Goal: Task Accomplishment & Management: Complete application form

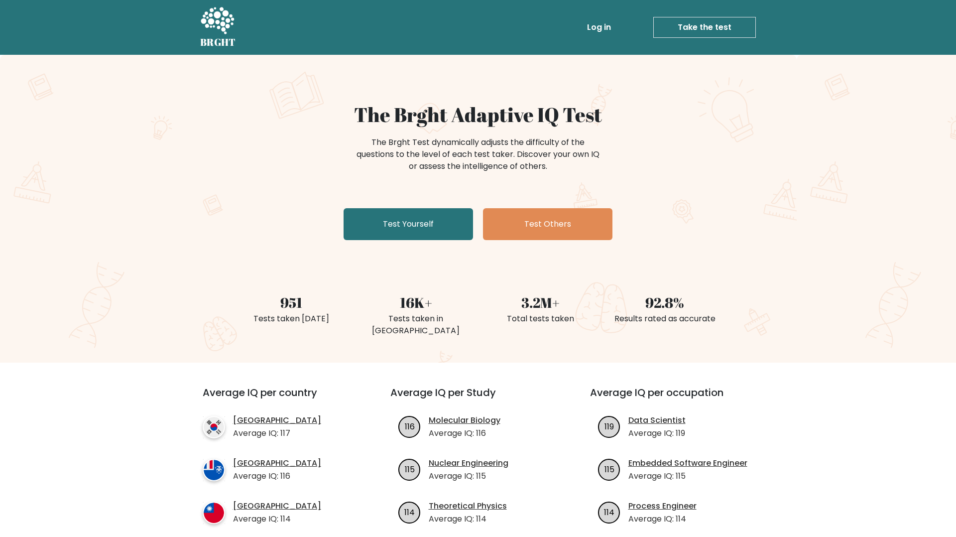
click at [604, 24] on link "Log in" at bounding box center [599, 27] width 32 height 20
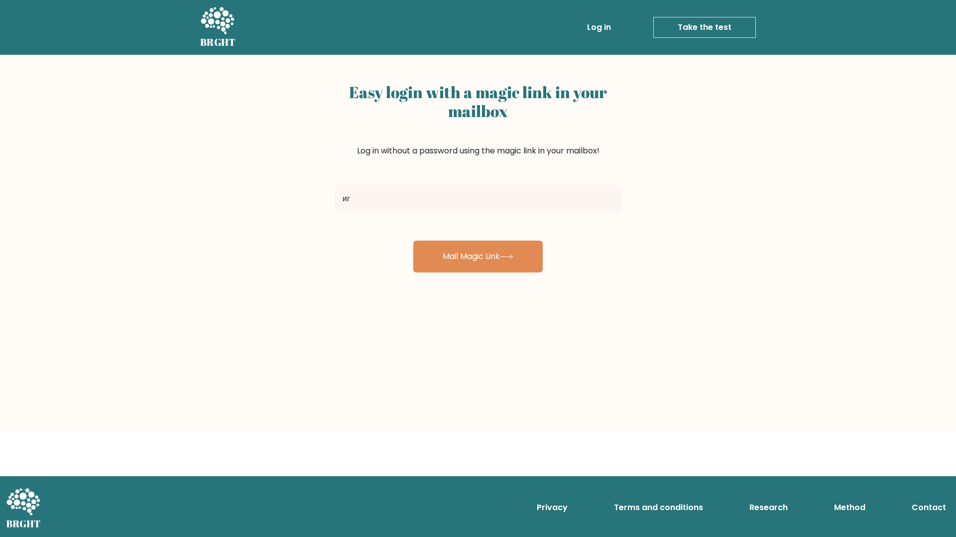
type input "и"
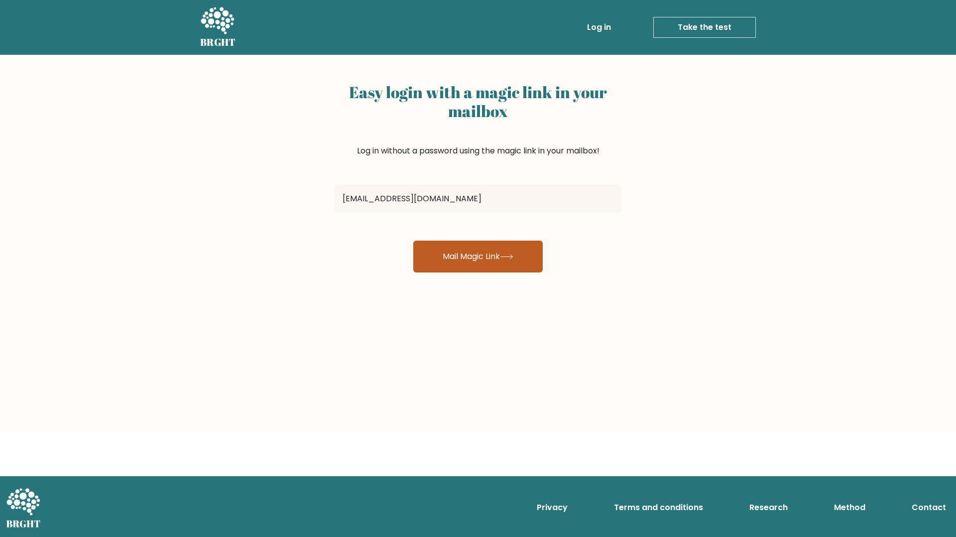
type input "[EMAIL_ADDRESS][DOMAIN_NAME]"
click at [460, 253] on button "Mail Magic Link" at bounding box center [477, 257] width 129 height 32
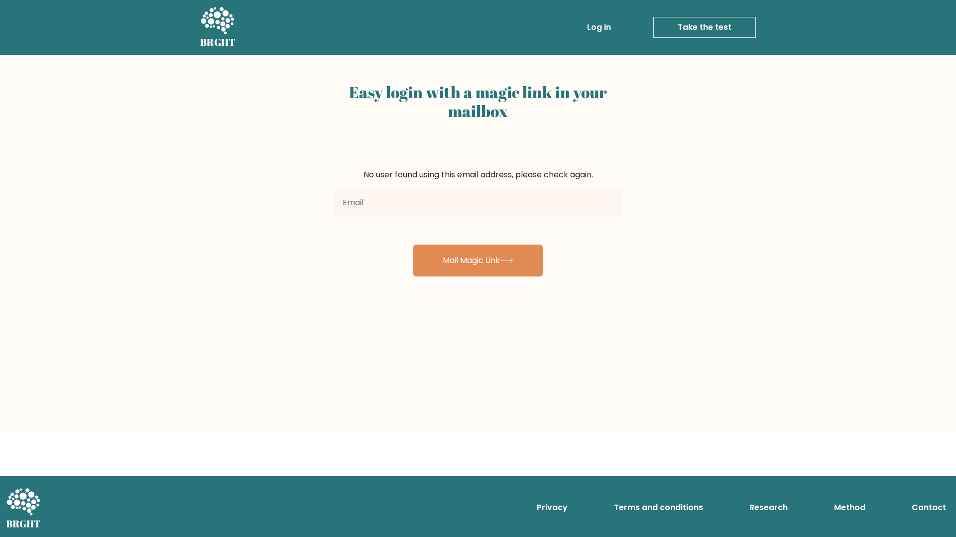
click at [220, 28] on icon at bounding box center [217, 21] width 34 height 30
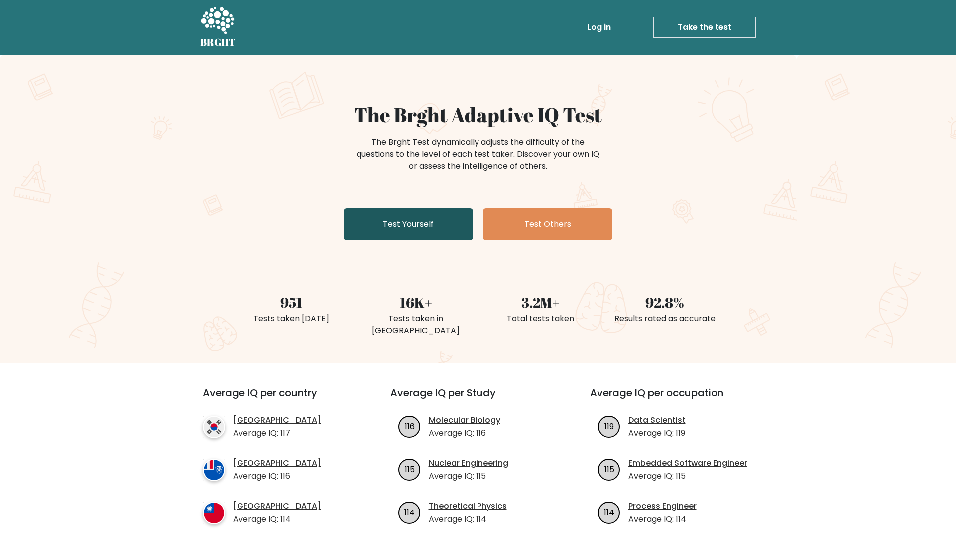
click at [421, 223] on link "Test Yourself" at bounding box center [408, 224] width 129 height 32
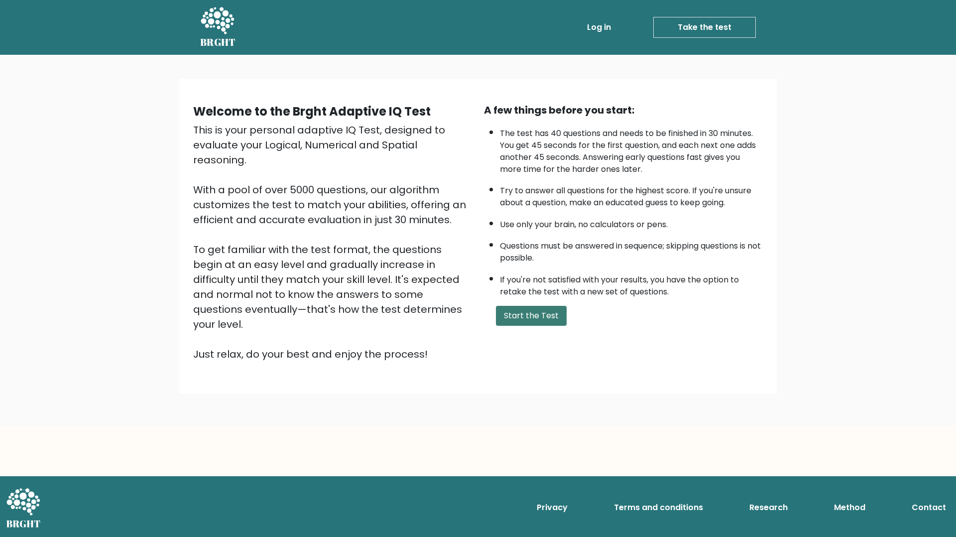
click at [514, 317] on button "Start the Test" at bounding box center [531, 316] width 71 height 20
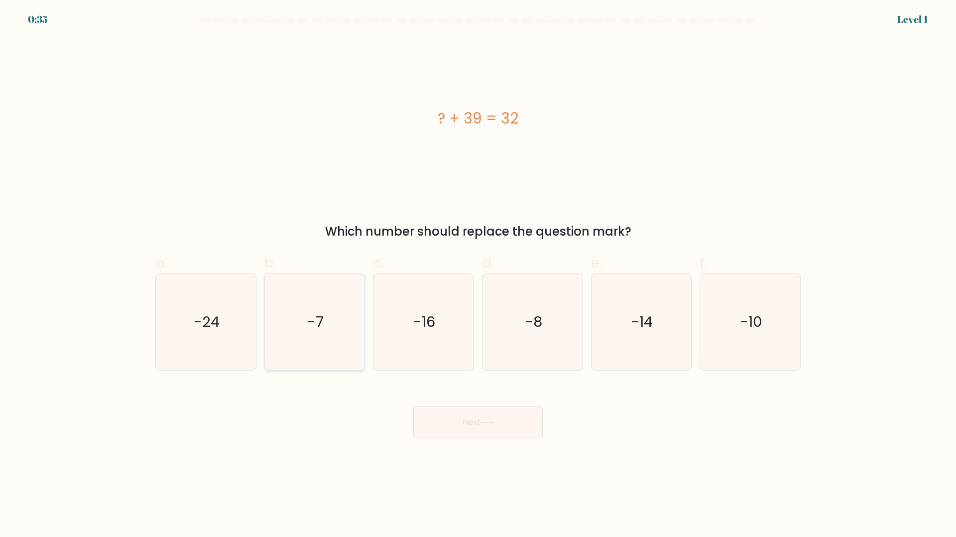
click at [338, 342] on icon "-7" at bounding box center [314, 322] width 96 height 96
click at [478, 275] on input "b. -7" at bounding box center [478, 271] width 0 height 6
radio input "true"
click at [436, 417] on button "Next" at bounding box center [477, 422] width 129 height 32
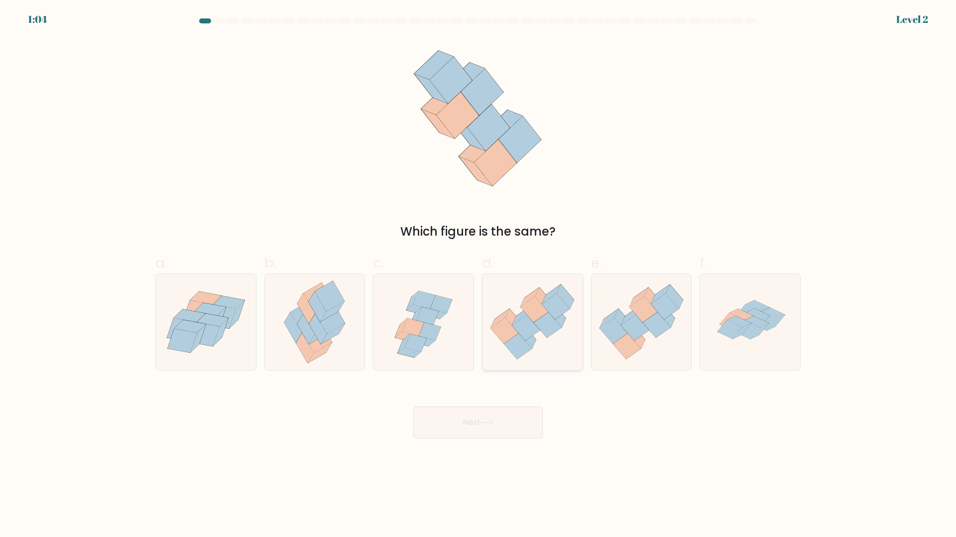
click at [560, 341] on icon at bounding box center [533, 322] width 100 height 86
click at [479, 275] on input "d." at bounding box center [478, 271] width 0 height 6
radio input "true"
click at [498, 430] on button "Next" at bounding box center [477, 422] width 129 height 32
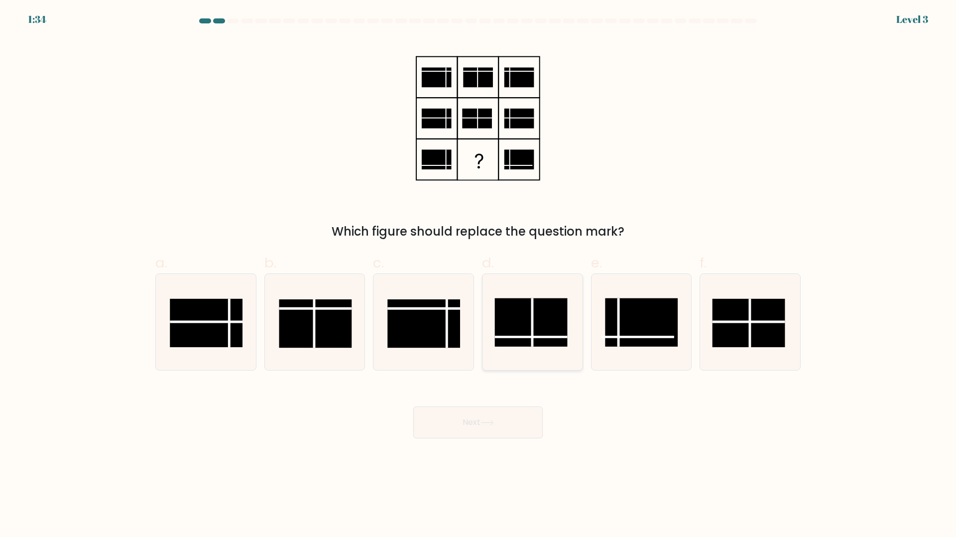
click at [540, 315] on rect at bounding box center [530, 322] width 73 height 48
click at [479, 275] on input "d." at bounding box center [478, 271] width 0 height 6
radio input "true"
click at [482, 422] on button "Next" at bounding box center [477, 422] width 129 height 32
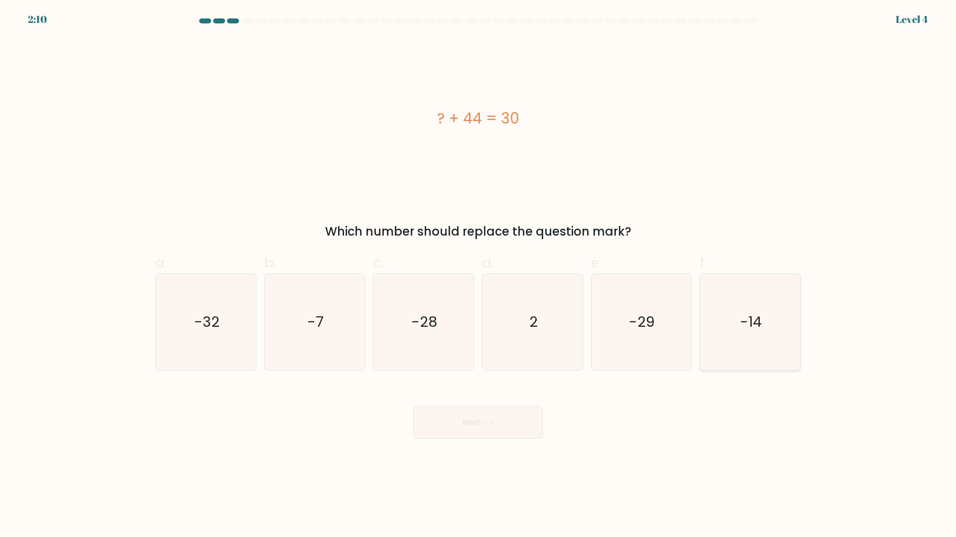
click at [766, 330] on icon "-14" at bounding box center [750, 322] width 96 height 96
click at [479, 275] on input "f. -14" at bounding box center [478, 271] width 0 height 6
radio input "true"
click at [477, 426] on button "Next" at bounding box center [477, 422] width 129 height 32
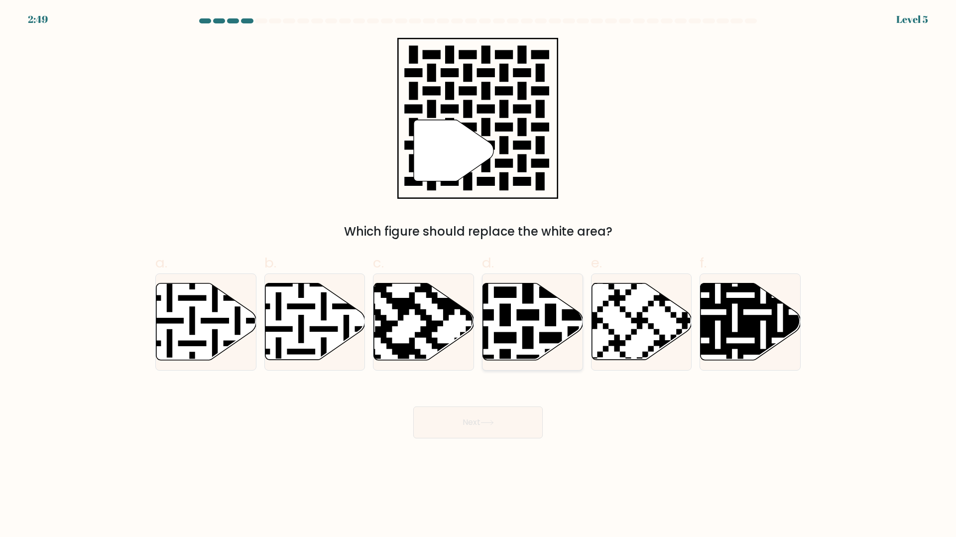
click at [525, 318] on icon at bounding box center [561, 280] width 181 height 181
click at [479, 275] on input "d." at bounding box center [478, 271] width 0 height 6
radio input "true"
click at [489, 412] on button "Next" at bounding box center [477, 422] width 129 height 32
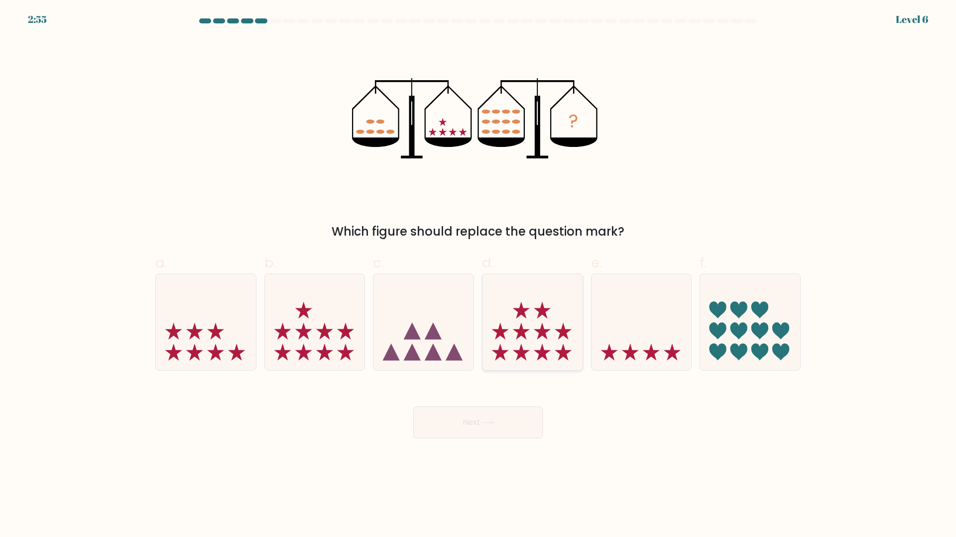
click at [549, 336] on icon at bounding box center [533, 321] width 100 height 83
click at [479, 275] on input "d." at bounding box center [478, 271] width 0 height 6
radio input "true"
click at [510, 422] on button "Next" at bounding box center [477, 422] width 129 height 32
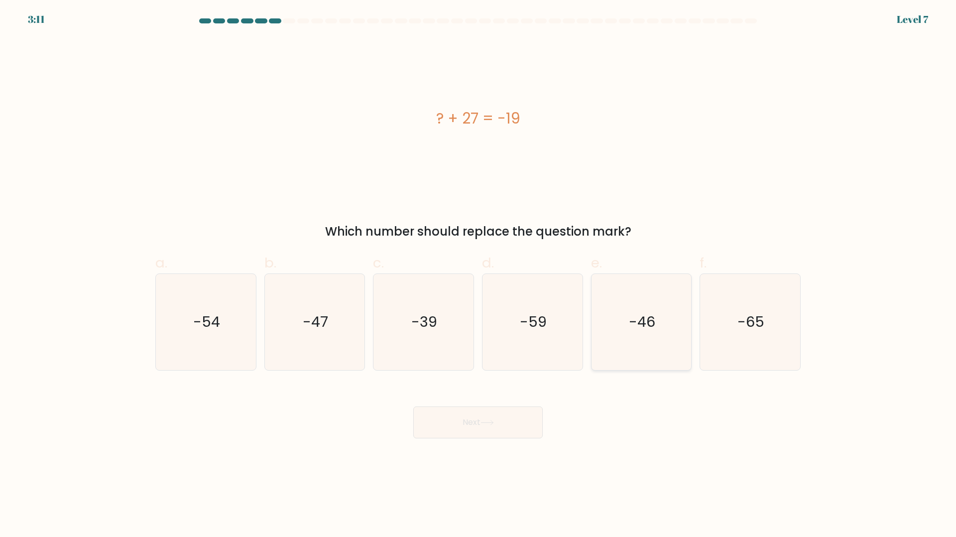
click at [650, 350] on icon "-46" at bounding box center [641, 322] width 96 height 96
click at [479, 275] on input "e. -46" at bounding box center [478, 271] width 0 height 6
radio input "true"
click at [506, 439] on body "3:10 Level 7 a." at bounding box center [478, 268] width 956 height 537
click at [506, 430] on button "Next" at bounding box center [477, 422] width 129 height 32
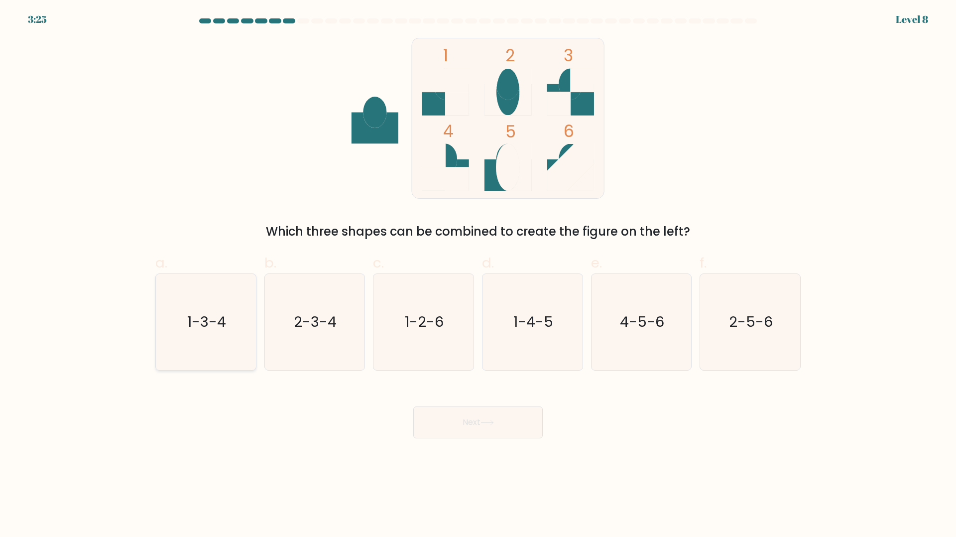
click at [225, 325] on text "1-3-4" at bounding box center [206, 322] width 39 height 20
click at [478, 275] on input "a. 1-3-4" at bounding box center [478, 271] width 0 height 6
radio input "true"
click at [475, 432] on button "Next" at bounding box center [477, 422] width 129 height 32
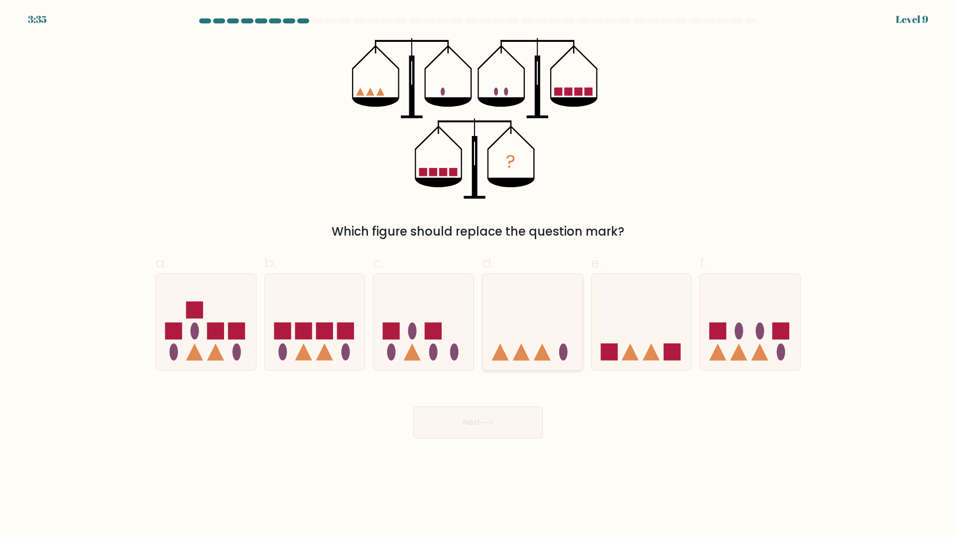
click at [527, 304] on icon at bounding box center [533, 321] width 100 height 83
click at [479, 275] on input "d." at bounding box center [478, 271] width 0 height 6
radio input "true"
click at [511, 415] on button "Next" at bounding box center [477, 422] width 129 height 32
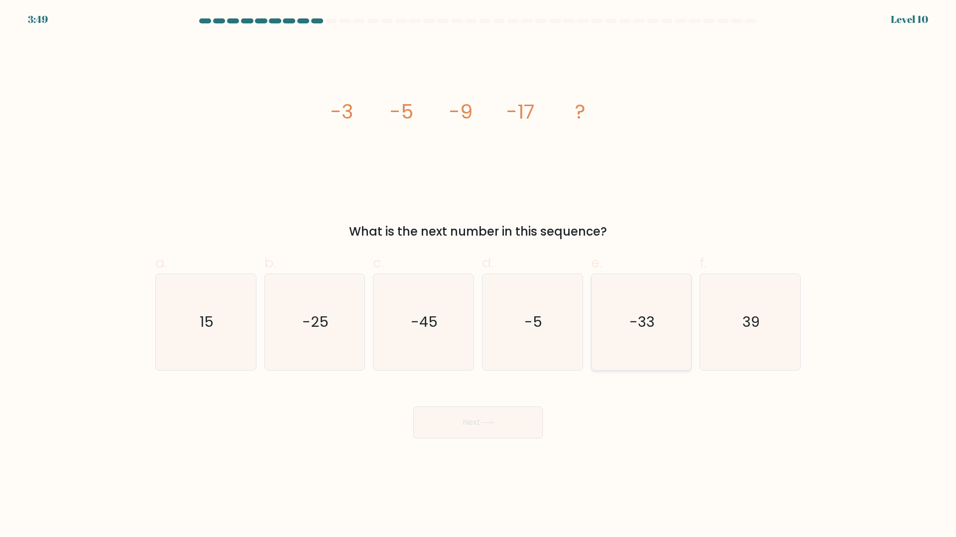
click at [634, 331] on text "-33" at bounding box center [641, 322] width 25 height 20
click at [479, 275] on input "e. -33" at bounding box center [478, 271] width 0 height 6
radio input "true"
click at [490, 424] on icon at bounding box center [487, 422] width 13 height 5
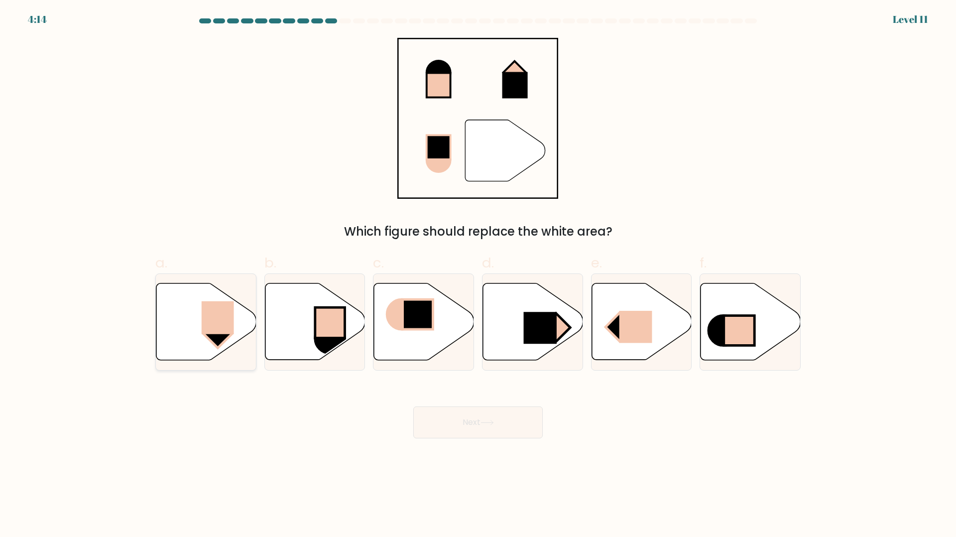
click at [197, 296] on icon at bounding box center [206, 321] width 100 height 77
click at [478, 275] on input "a." at bounding box center [478, 271] width 0 height 6
radio input "true"
click at [438, 410] on button "Next" at bounding box center [477, 422] width 129 height 32
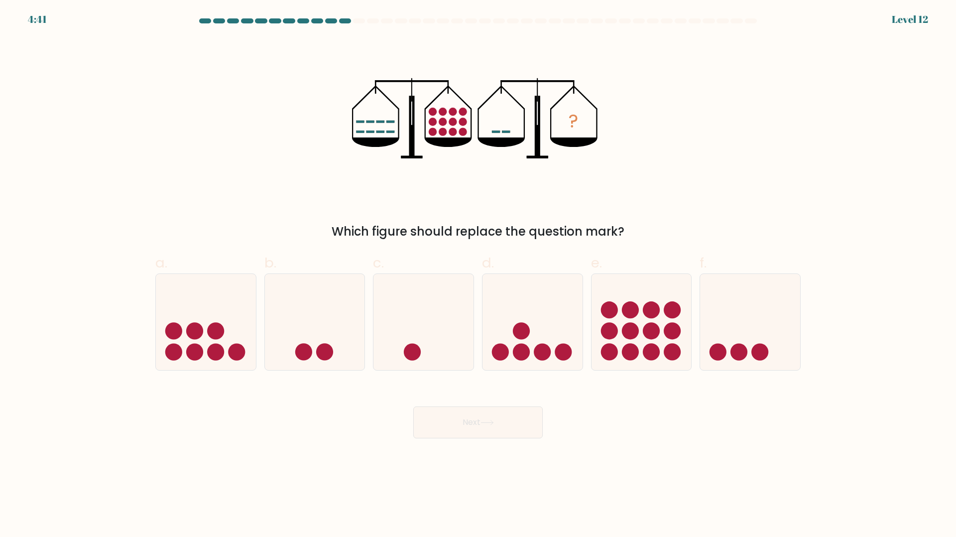
click at [465, 114] on circle at bounding box center [463, 112] width 8 height 8
click at [740, 335] on icon at bounding box center [750, 321] width 100 height 83
click at [479, 275] on input "f." at bounding box center [478, 271] width 0 height 6
radio input "true"
click at [503, 420] on button "Next" at bounding box center [477, 422] width 129 height 32
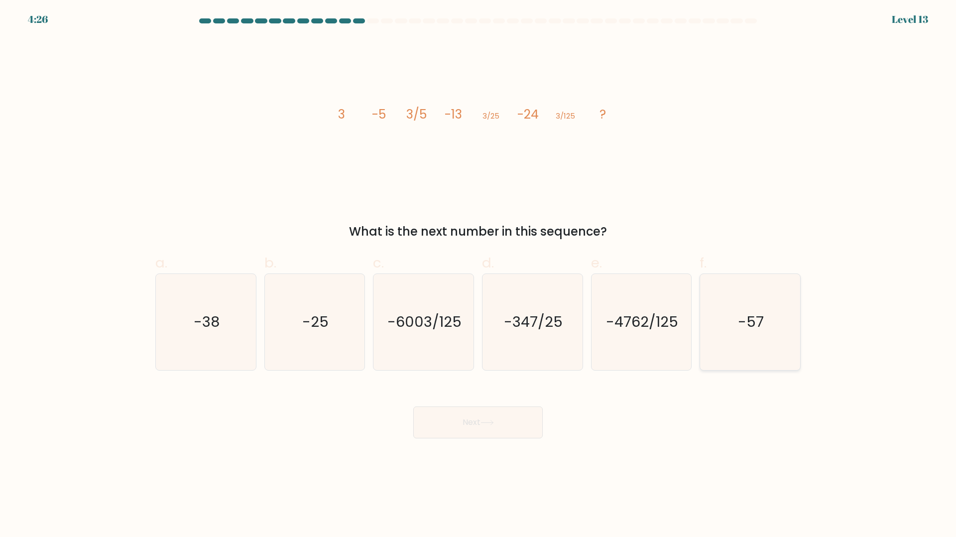
click at [771, 291] on icon "-57" at bounding box center [750, 322] width 96 height 96
click at [479, 275] on input "f. -57" at bounding box center [478, 271] width 0 height 6
radio input "true"
click at [506, 421] on button "Next" at bounding box center [477, 422] width 129 height 32
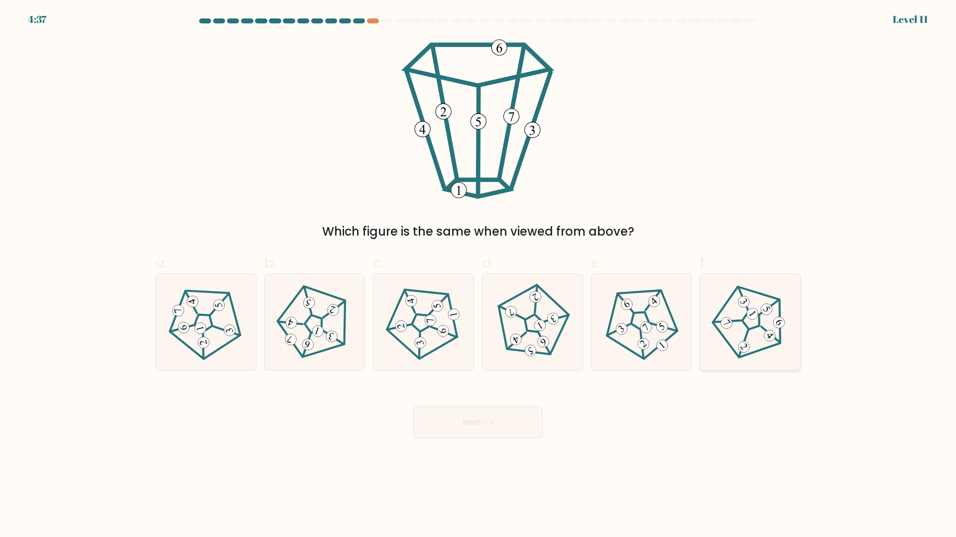
click at [747, 310] on 27 at bounding box center [743, 298] width 19 height 23
click at [479, 275] on input "f." at bounding box center [478, 271] width 0 height 6
radio input "true"
click at [498, 416] on button "Next" at bounding box center [477, 422] width 129 height 32
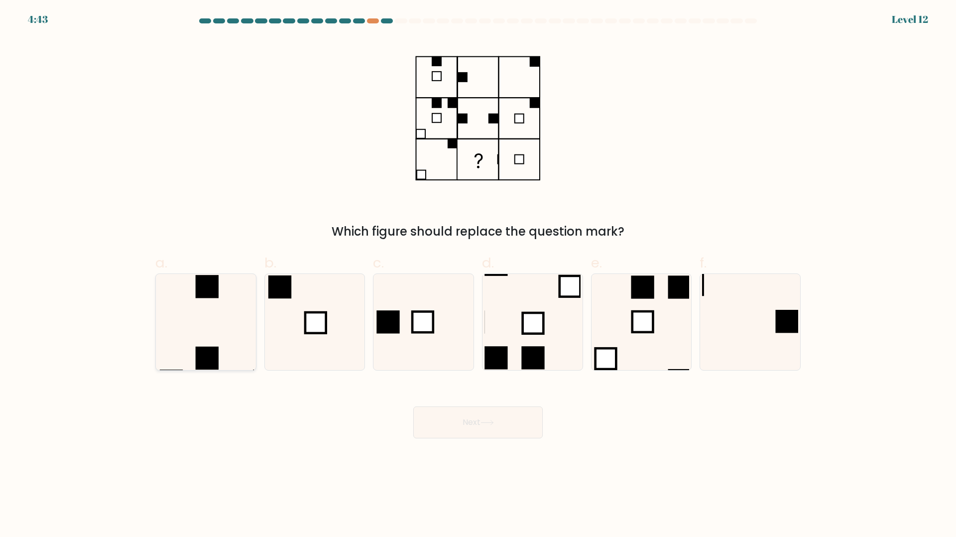
click at [186, 336] on icon at bounding box center [206, 322] width 96 height 96
click at [478, 275] on input "a." at bounding box center [478, 271] width 0 height 6
radio input "true"
click at [482, 429] on button "Next" at bounding box center [477, 422] width 129 height 32
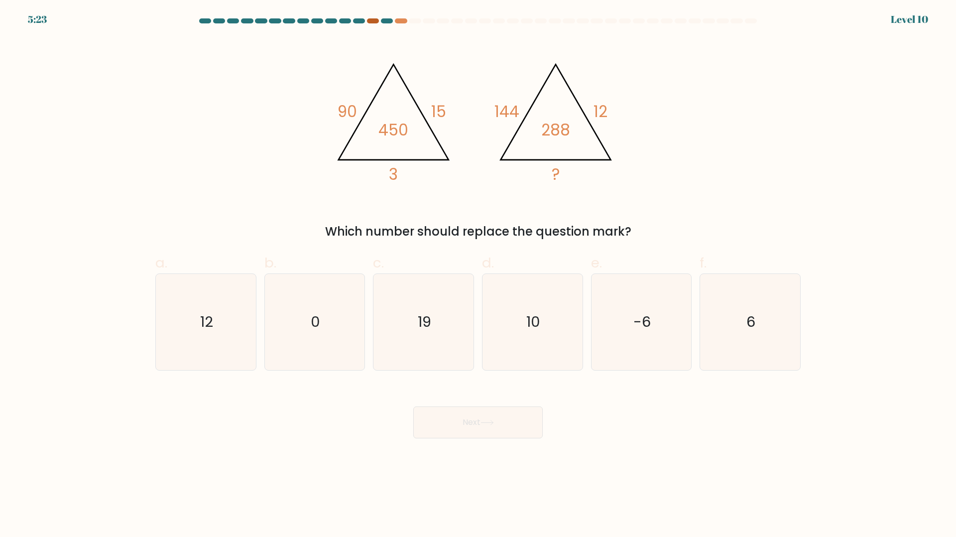
click at [372, 22] on div at bounding box center [373, 20] width 12 height 5
click at [612, 313] on icon "-6" at bounding box center [641, 322] width 96 height 96
click at [479, 275] on input "e. -6" at bounding box center [478, 271] width 0 height 6
radio input "true"
click at [506, 419] on button "Next" at bounding box center [477, 422] width 129 height 32
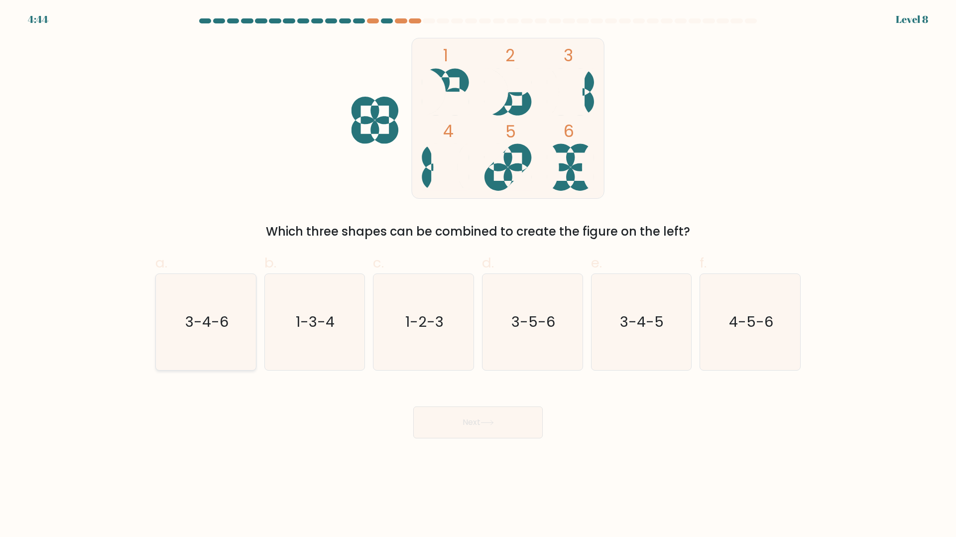
click at [239, 287] on icon "3-4-6" at bounding box center [206, 322] width 96 height 96
click at [478, 275] on input "a. 3-4-6" at bounding box center [478, 271] width 0 height 6
radio input "true"
click at [463, 415] on button "Next" at bounding box center [477, 422] width 129 height 32
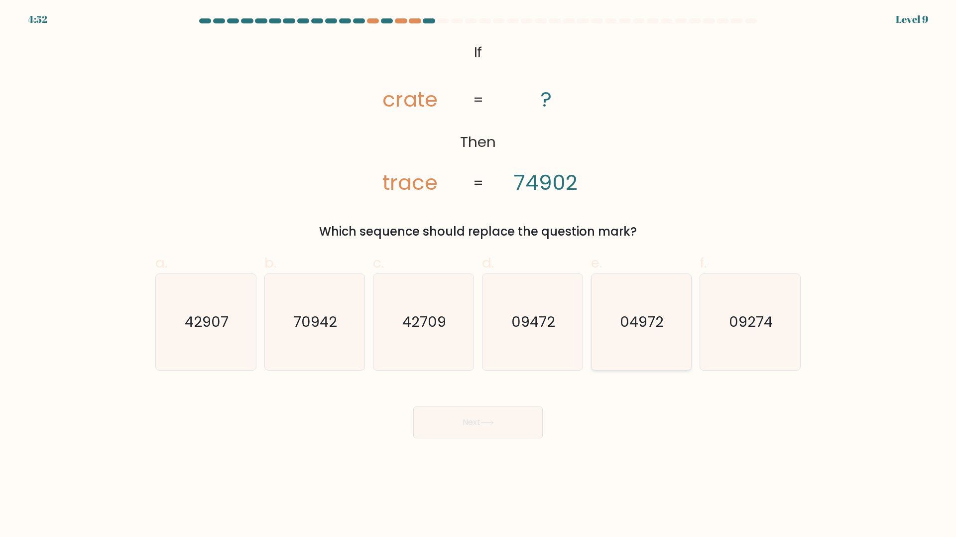
click at [630, 327] on text "04972" at bounding box center [642, 322] width 44 height 20
click at [479, 275] on input "e. 04972" at bounding box center [478, 271] width 0 height 6
radio input "true"
click at [506, 413] on button "Next" at bounding box center [477, 422] width 129 height 32
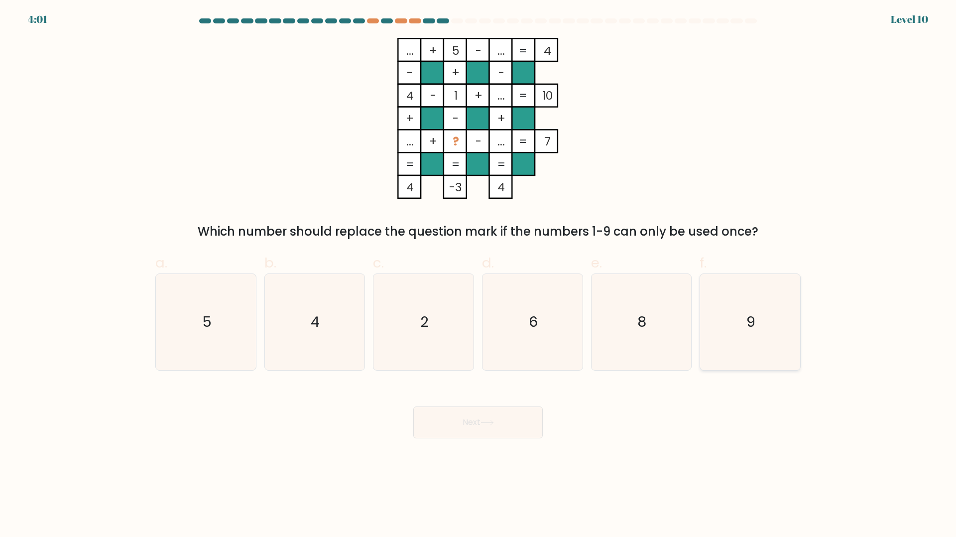
click at [765, 323] on icon "9" at bounding box center [750, 322] width 96 height 96
click at [479, 275] on input "f. 9" at bounding box center [478, 271] width 0 height 6
radio input "true"
click at [488, 426] on button "Next" at bounding box center [477, 422] width 129 height 32
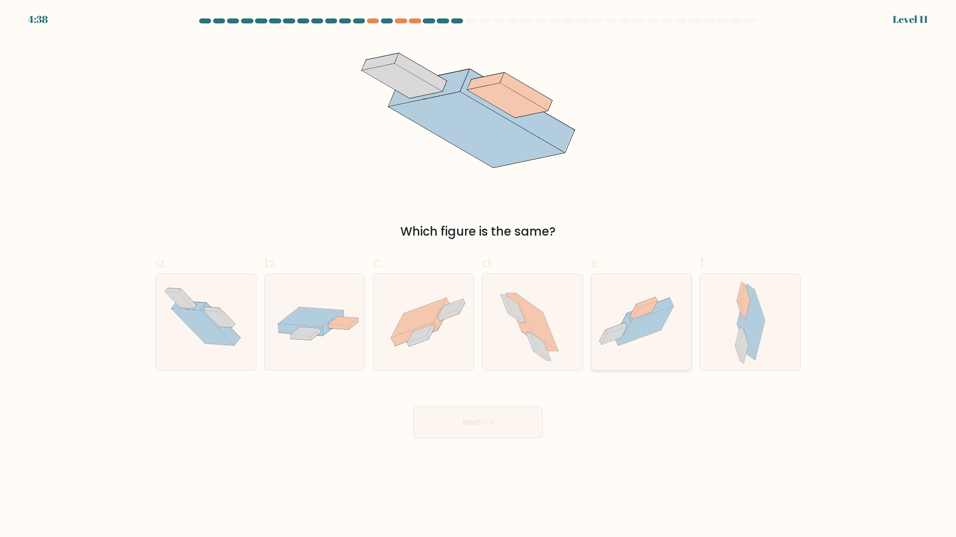
click at [664, 307] on icon at bounding box center [650, 309] width 47 height 23
click at [479, 275] on input "e." at bounding box center [478, 271] width 0 height 6
radio input "true"
click at [501, 413] on button "Next" at bounding box center [477, 422] width 129 height 32
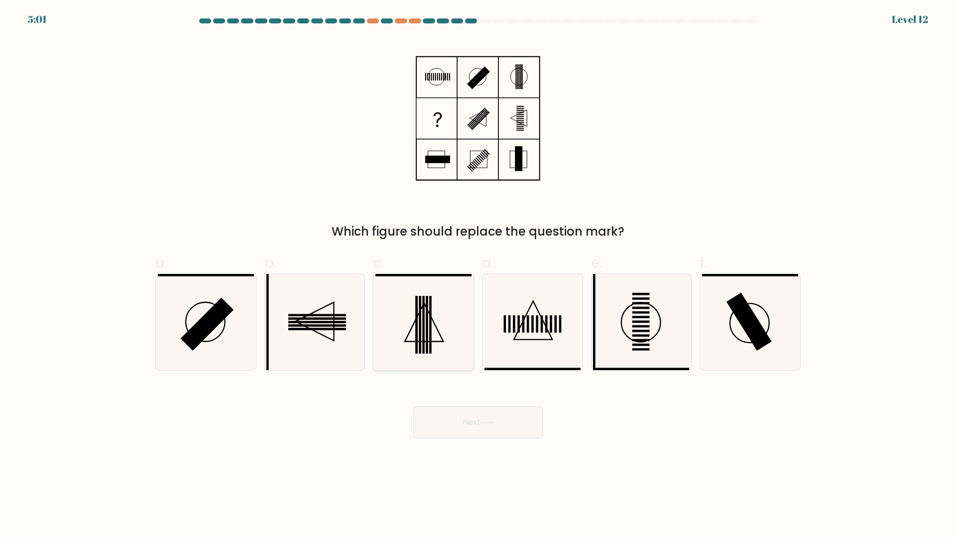
click at [431, 315] on rect at bounding box center [430, 325] width 2 height 58
click at [478, 275] on input "c." at bounding box center [478, 271] width 0 height 6
radio input "true"
click at [466, 415] on button "Next" at bounding box center [477, 422] width 129 height 32
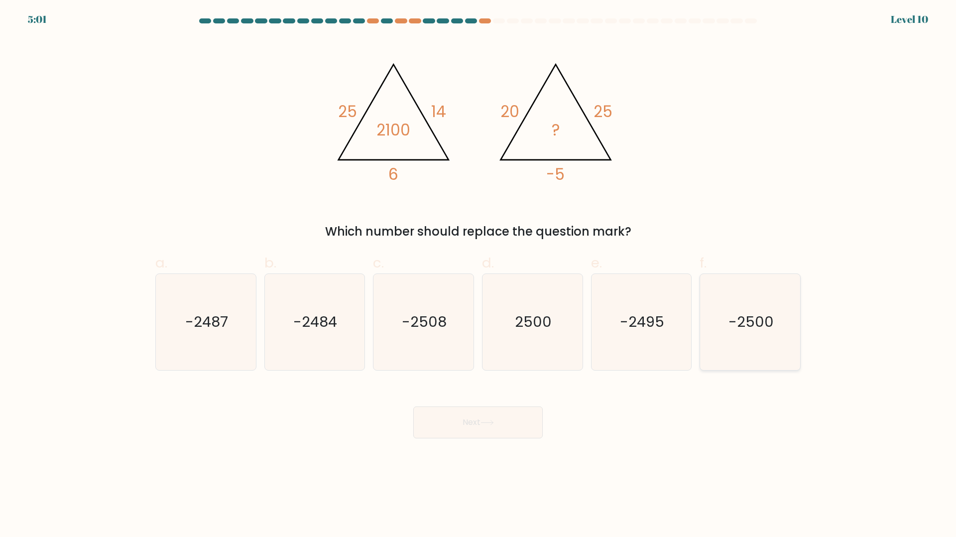
click at [733, 341] on icon "-2500" at bounding box center [750, 322] width 96 height 96
click at [479, 275] on input "f. -2500" at bounding box center [478, 271] width 0 height 6
radio input "true"
click at [465, 422] on button "Next" at bounding box center [477, 422] width 129 height 32
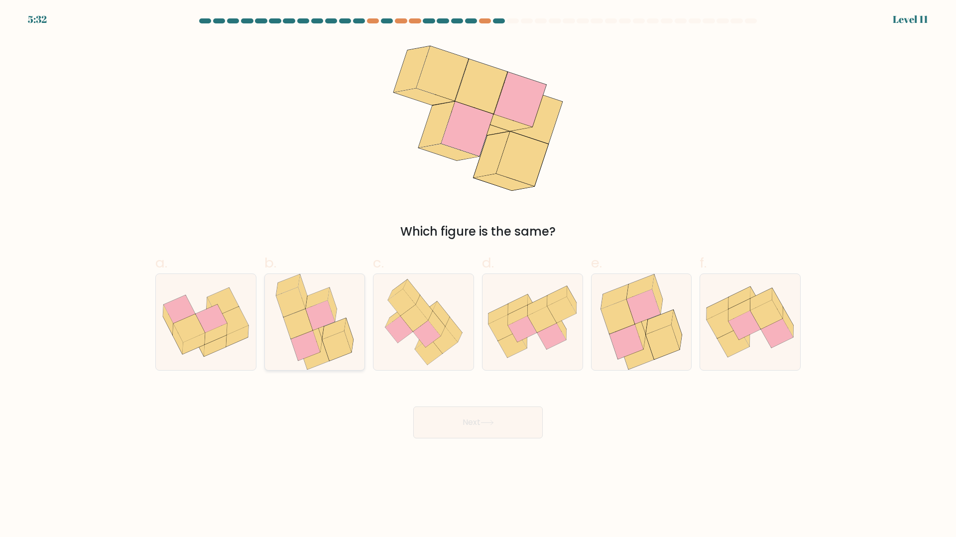
click at [308, 316] on icon at bounding box center [320, 315] width 29 height 30
click at [478, 275] on input "b." at bounding box center [478, 271] width 0 height 6
radio input "true"
click at [458, 428] on button "Next" at bounding box center [477, 422] width 129 height 32
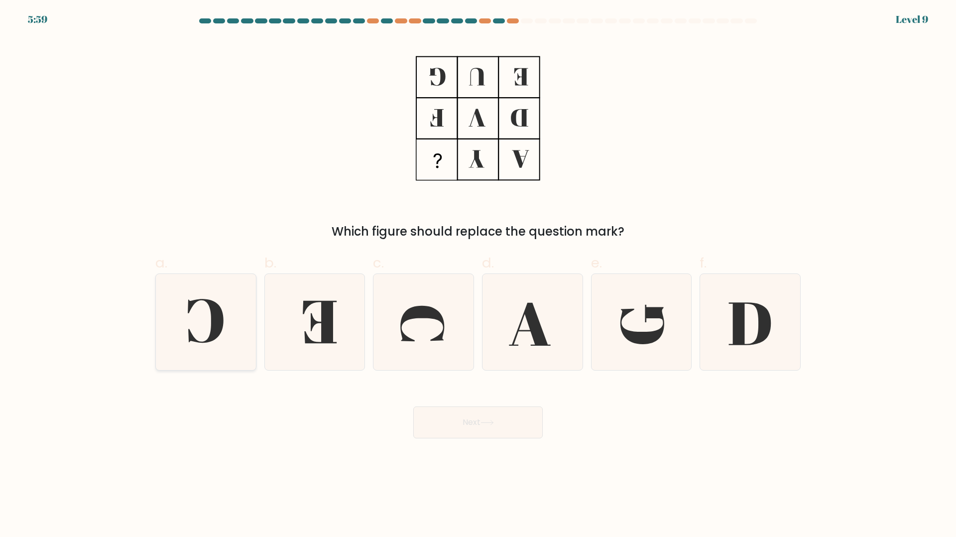
click at [193, 326] on icon at bounding box center [206, 322] width 96 height 96
click at [478, 275] on input "a." at bounding box center [478, 271] width 0 height 6
radio input "true"
click at [443, 412] on button "Next" at bounding box center [477, 422] width 129 height 32
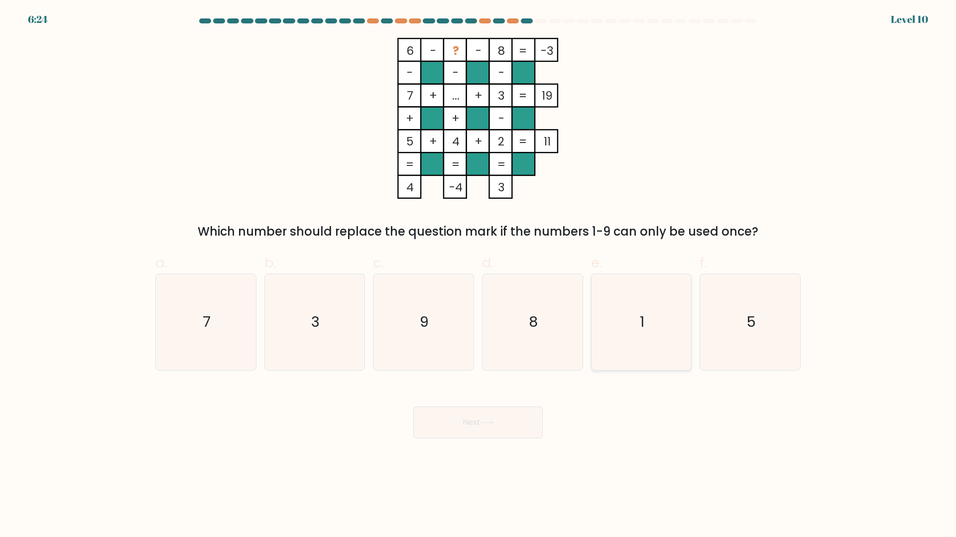
click at [648, 325] on icon "1" at bounding box center [641, 322] width 96 height 96
click at [479, 275] on input "e. 1" at bounding box center [478, 271] width 0 height 6
radio input "true"
click at [501, 416] on button "Next" at bounding box center [477, 422] width 129 height 32
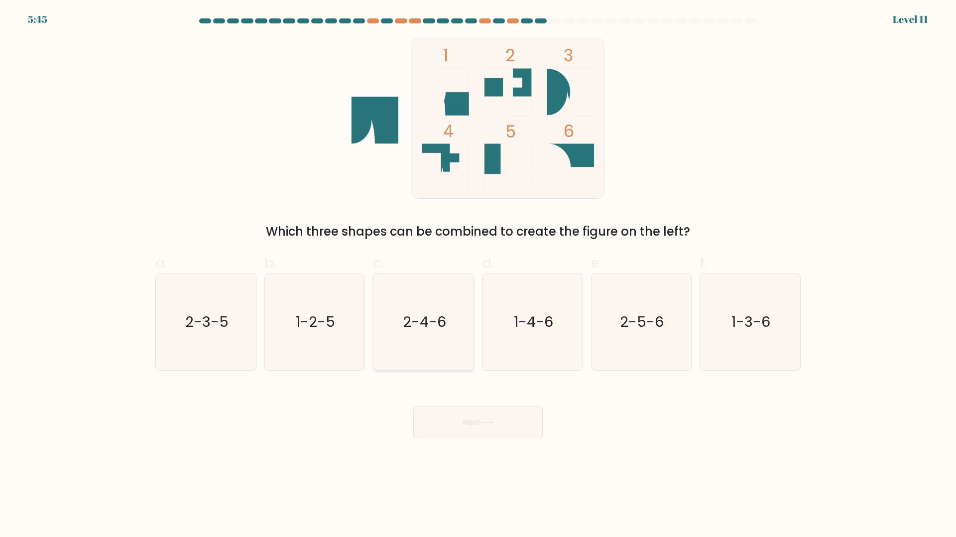
click at [414, 322] on text "2-4-6" at bounding box center [424, 322] width 43 height 20
click at [478, 275] on input "c. 2-4-6" at bounding box center [478, 271] width 0 height 6
radio input "true"
click at [505, 421] on button "Next" at bounding box center [477, 422] width 129 height 32
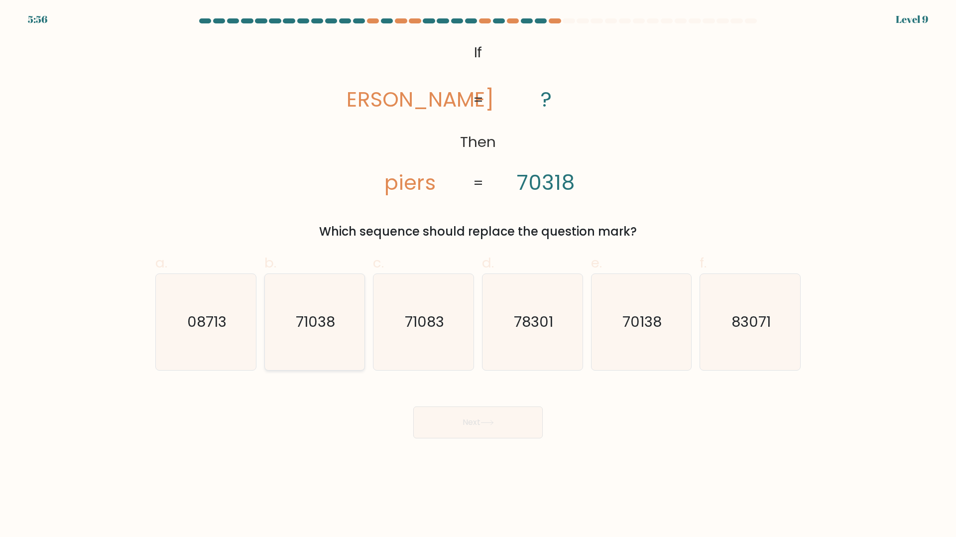
click at [342, 333] on icon "71038" at bounding box center [314, 322] width 96 height 96
click at [478, 275] on input "b. 71038" at bounding box center [478, 271] width 0 height 6
radio input "true"
click at [451, 418] on button "Next" at bounding box center [477, 422] width 129 height 32
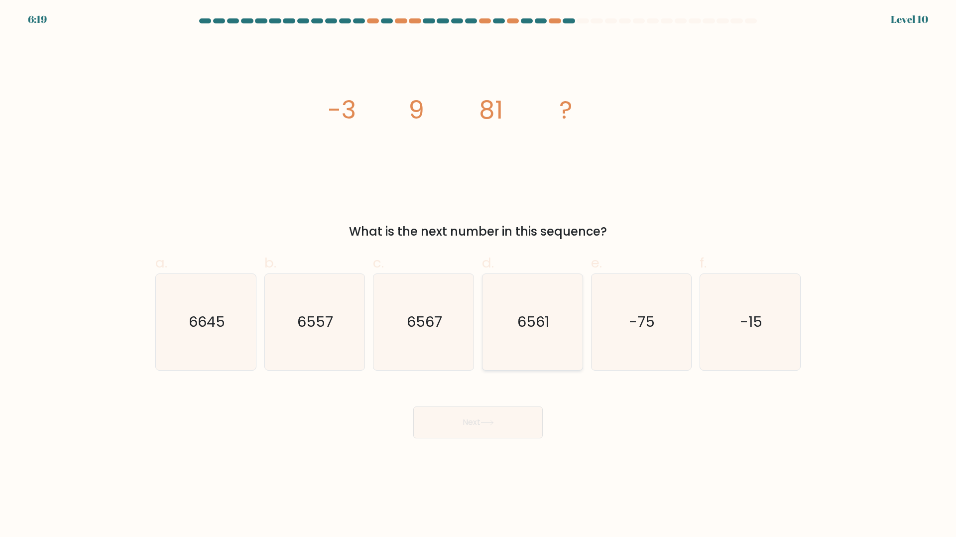
click at [539, 339] on icon "6561" at bounding box center [533, 322] width 96 height 96
click at [479, 275] on input "d. 6561" at bounding box center [478, 271] width 0 height 6
radio input "true"
click at [508, 418] on button "Next" at bounding box center [477, 422] width 129 height 32
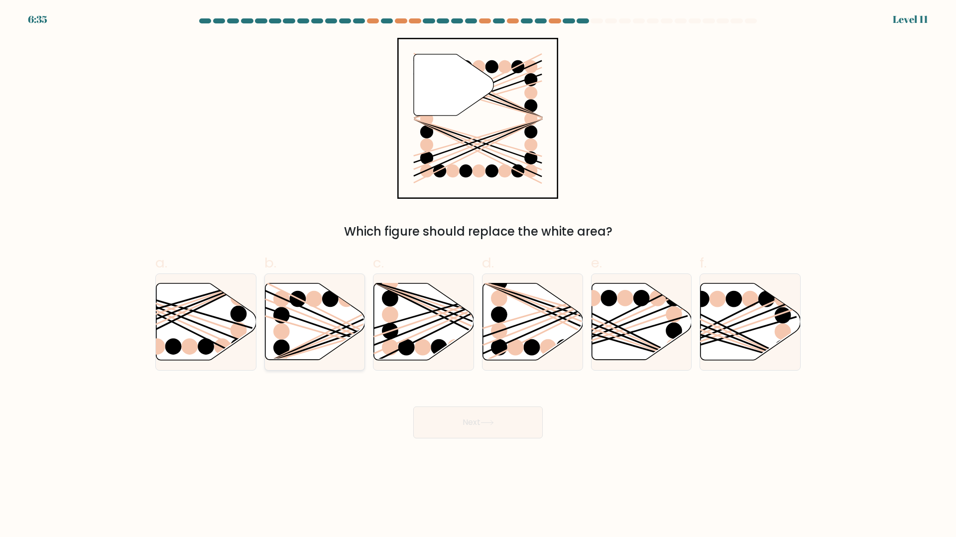
click at [338, 298] on ellipse at bounding box center [330, 298] width 16 height 16
click at [478, 275] on input "b." at bounding box center [478, 271] width 0 height 6
radio input "true"
click at [494, 415] on button "Next" at bounding box center [477, 422] width 129 height 32
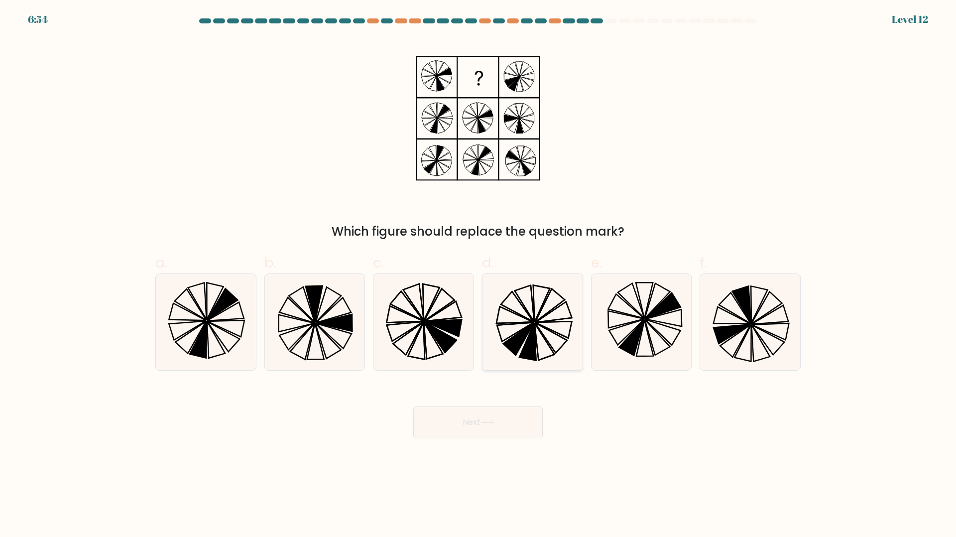
click at [534, 298] on icon at bounding box center [533, 322] width 96 height 96
click at [479, 275] on input "d." at bounding box center [478, 271] width 0 height 6
radio input "true"
click at [448, 312] on icon at bounding box center [423, 322] width 96 height 96
click at [478, 275] on input "c." at bounding box center [478, 271] width 0 height 6
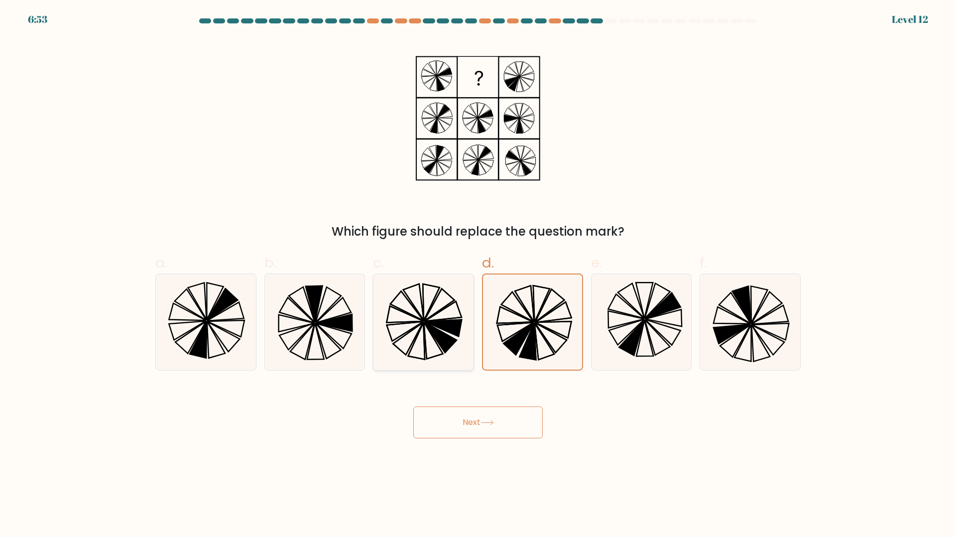
radio input "true"
click at [468, 425] on button "Next" at bounding box center [477, 422] width 129 height 32
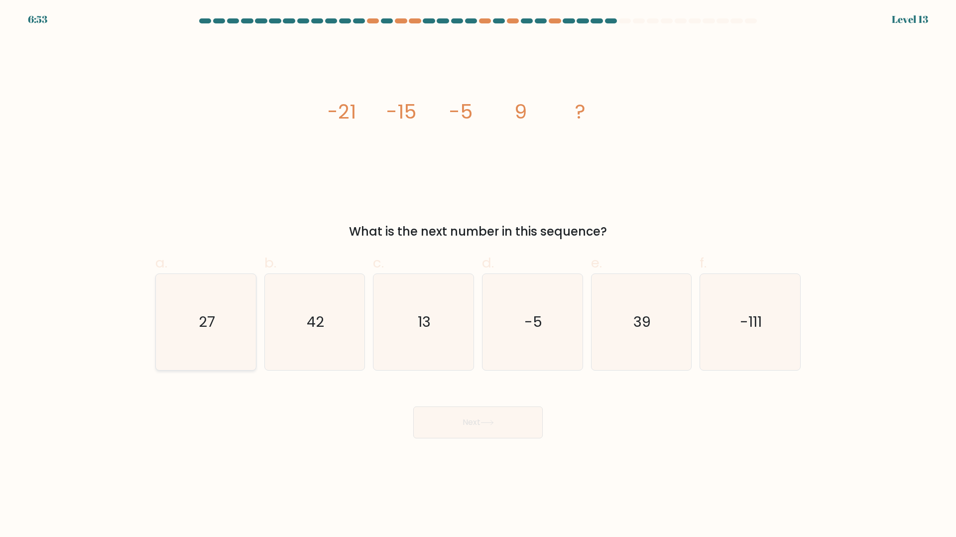
click at [239, 330] on icon "27" at bounding box center [206, 322] width 96 height 96
click at [478, 275] on input "a. 27" at bounding box center [478, 271] width 0 height 6
radio input "true"
click at [493, 421] on icon at bounding box center [487, 422] width 12 height 4
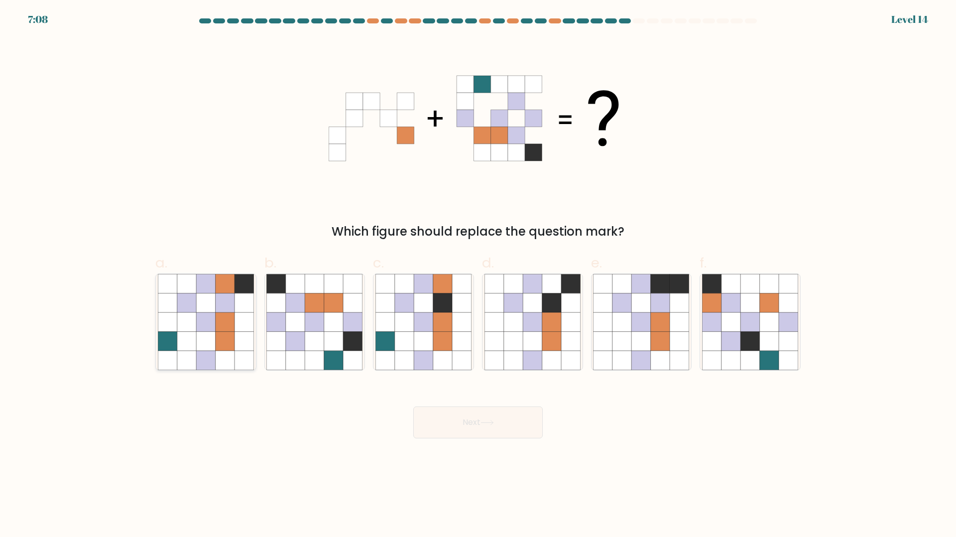
click at [222, 330] on icon at bounding box center [225, 321] width 19 height 19
click at [478, 275] on input "a." at bounding box center [478, 271] width 0 height 6
radio input "true"
click at [459, 425] on button "Next" at bounding box center [477, 422] width 129 height 32
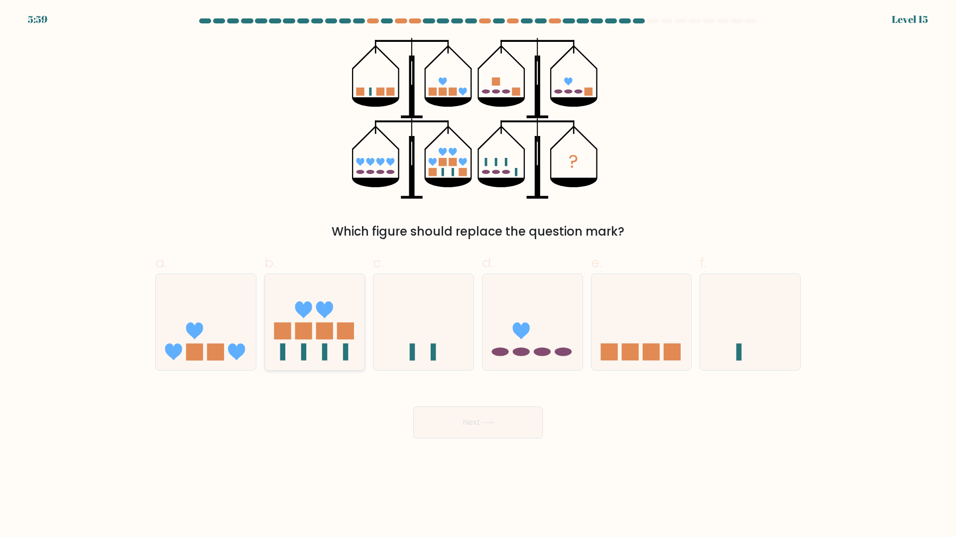
click at [321, 326] on rect at bounding box center [324, 331] width 17 height 17
click at [478, 275] on input "b." at bounding box center [478, 271] width 0 height 6
radio input "true"
click at [434, 415] on button "Next" at bounding box center [477, 422] width 129 height 32
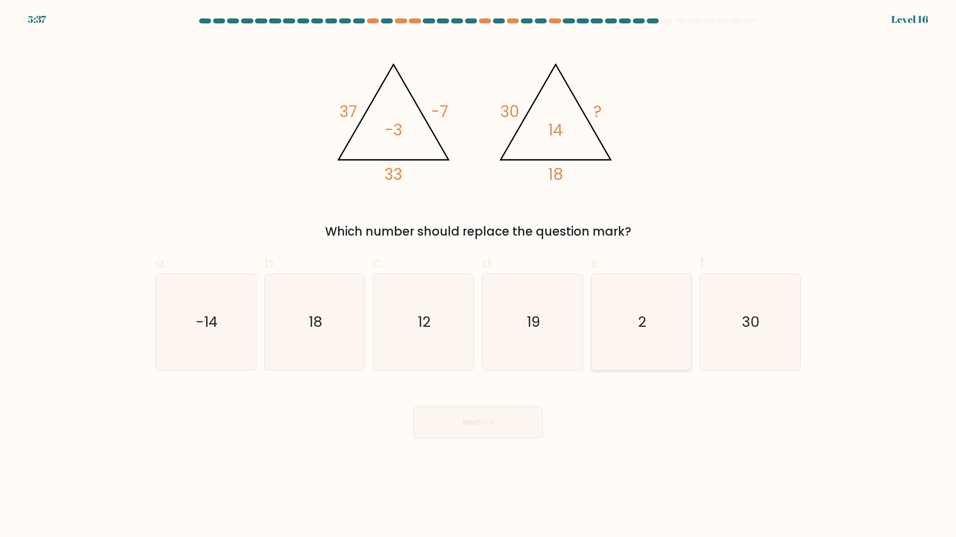
click at [618, 315] on icon "2" at bounding box center [641, 322] width 96 height 96
click at [479, 275] on input "e. 2" at bounding box center [478, 271] width 0 height 6
radio input "true"
click at [511, 431] on button "Next" at bounding box center [477, 422] width 129 height 32
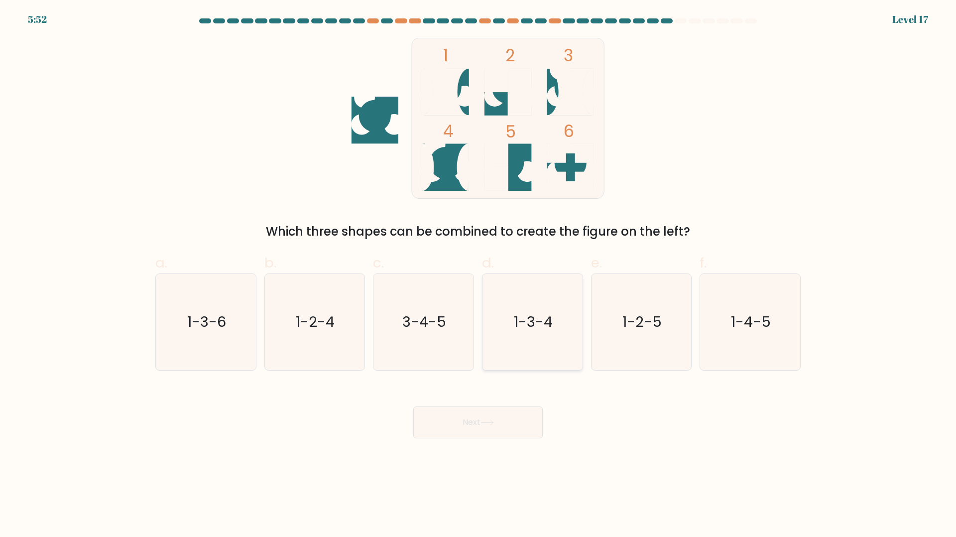
click at [531, 332] on icon "1-3-4" at bounding box center [533, 322] width 96 height 96
click at [479, 275] on input "d. 1-3-4" at bounding box center [478, 271] width 0 height 6
radio input "true"
click at [511, 422] on button "Next" at bounding box center [477, 422] width 129 height 32
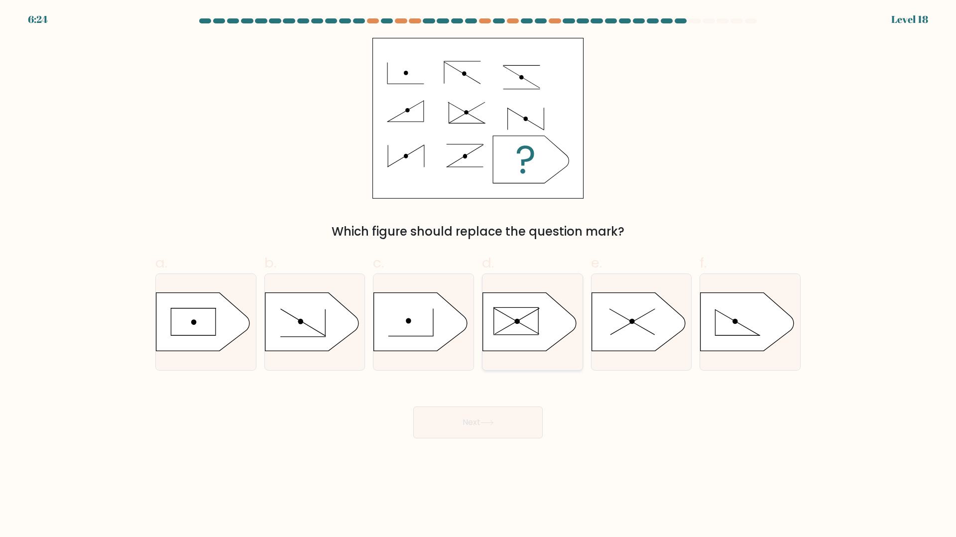
click at [515, 319] on circle at bounding box center [517, 321] width 7 height 7
click at [479, 275] on input "d." at bounding box center [478, 271] width 0 height 6
radio input "true"
click at [511, 427] on button "Next" at bounding box center [477, 422] width 129 height 32
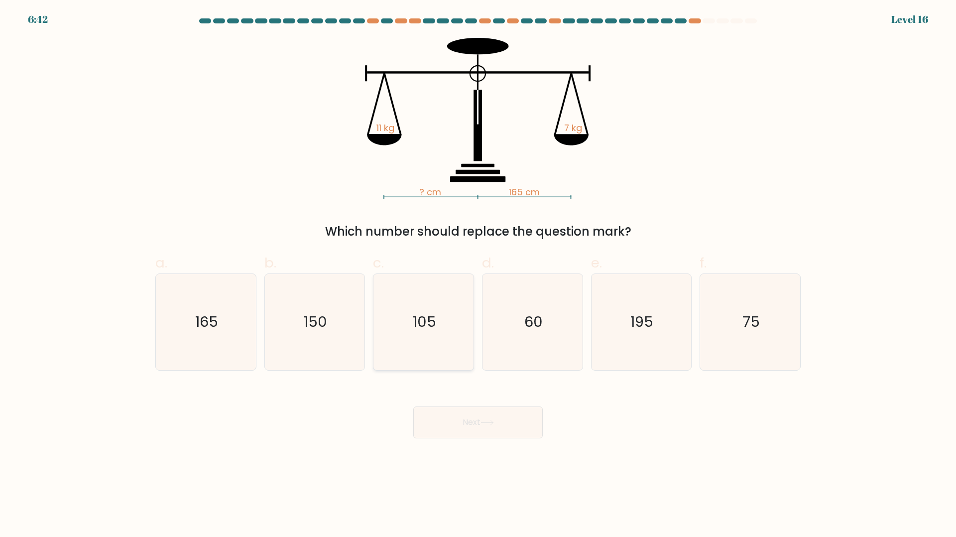
click at [417, 336] on icon "105" at bounding box center [423, 322] width 96 height 96
click at [478, 275] on input "c. 105" at bounding box center [478, 271] width 0 height 6
radio input "true"
click at [483, 411] on button "Next" at bounding box center [477, 422] width 129 height 32
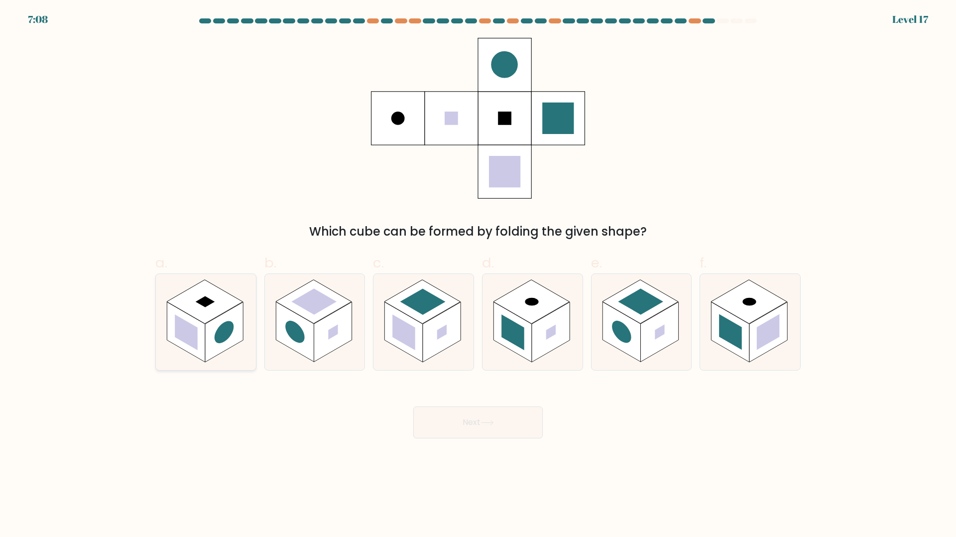
click at [213, 303] on rect at bounding box center [205, 301] width 76 height 44
click at [478, 275] on input "a." at bounding box center [478, 271] width 0 height 6
radio input "true"
click at [493, 428] on button "Next" at bounding box center [477, 422] width 129 height 32
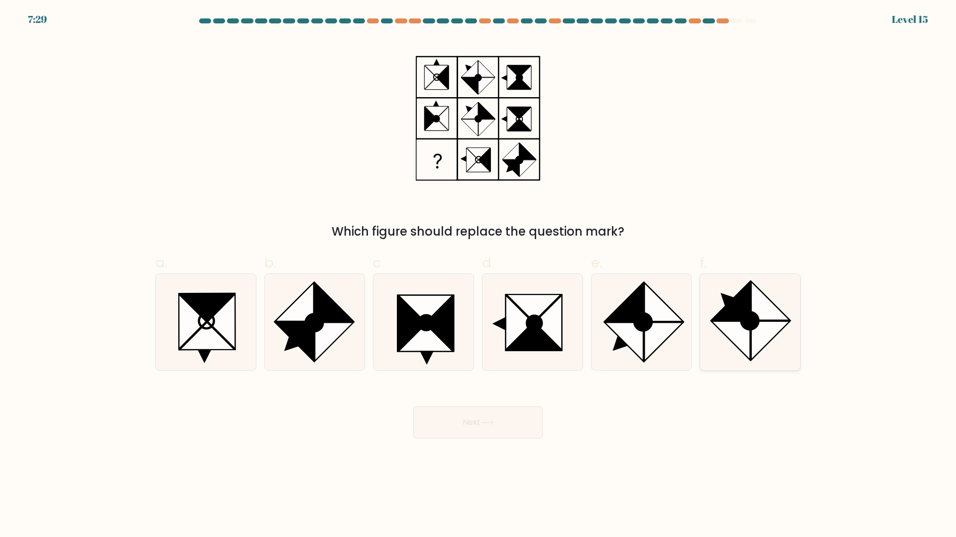
click at [757, 337] on icon at bounding box center [770, 340] width 38 height 38
click at [479, 275] on input "f." at bounding box center [478, 271] width 0 height 6
radio input "true"
click at [505, 423] on button "Next" at bounding box center [477, 422] width 129 height 32
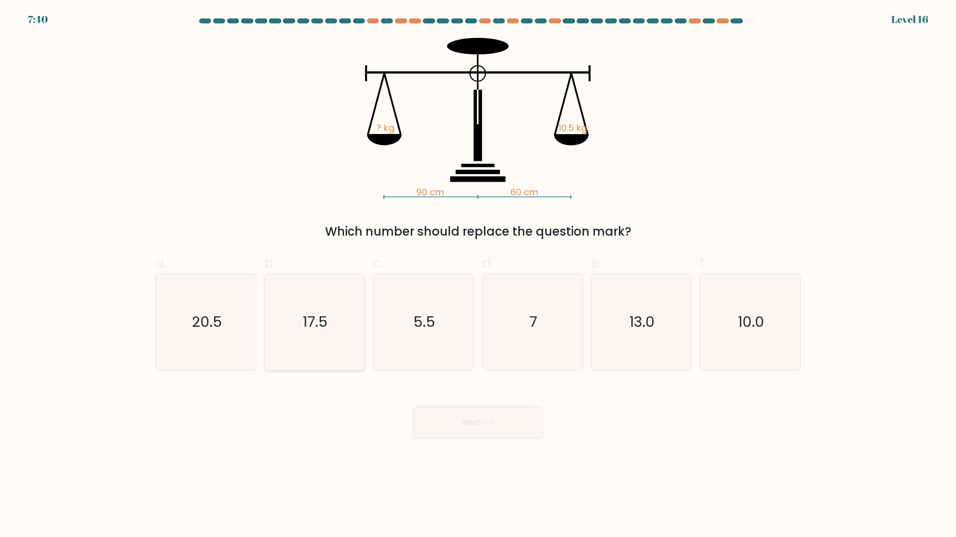
click at [328, 327] on icon "17.5" at bounding box center [314, 322] width 96 height 96
click at [478, 275] on input "b. 17.5" at bounding box center [478, 271] width 0 height 6
radio input "true"
click at [464, 427] on button "Next" at bounding box center [477, 422] width 129 height 32
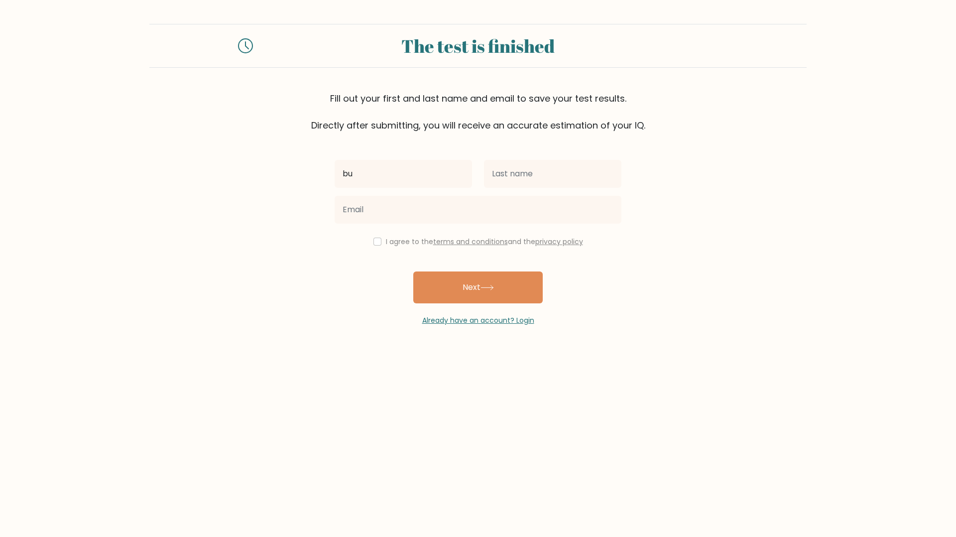
type input "b"
type input "[PERSON_NAME]"
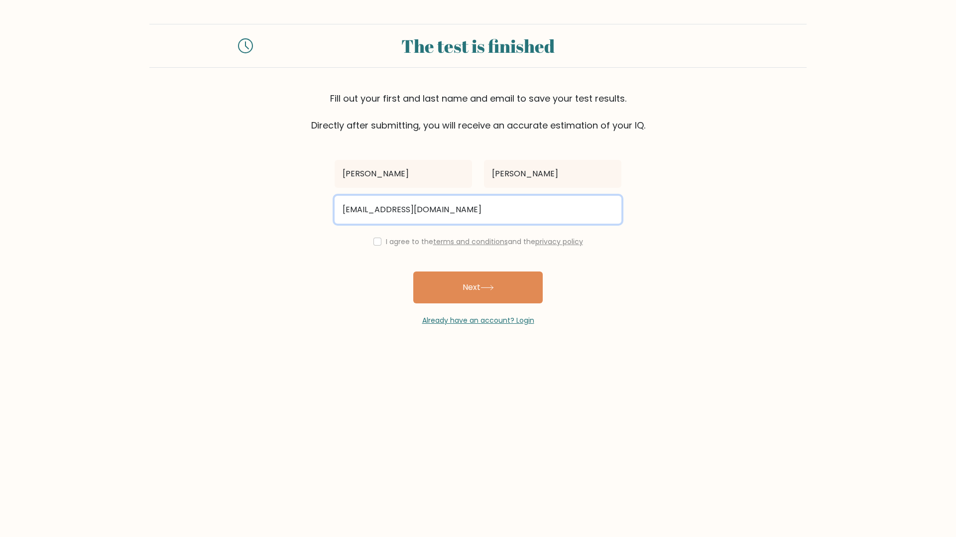
type input "[EMAIL_ADDRESS][DOMAIN_NAME]"
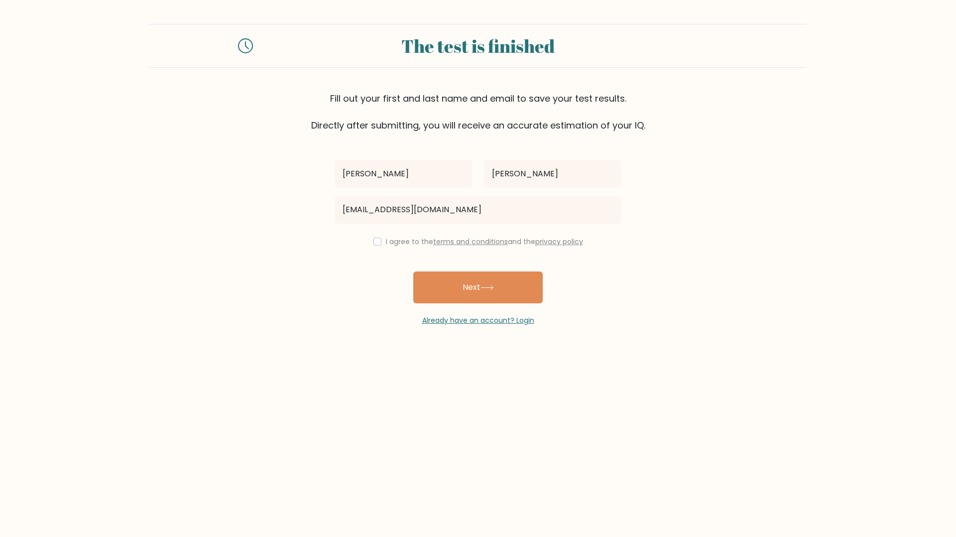
click at [383, 246] on div "I agree to the terms and conditions and the privacy policy" at bounding box center [478, 242] width 299 height 12
click at [382, 243] on div "I agree to the terms and conditions and the privacy policy" at bounding box center [478, 242] width 299 height 12
click at [373, 243] on input "checkbox" at bounding box center [377, 242] width 8 height 8
checkbox input "true"
click at [463, 296] on button "Next" at bounding box center [477, 287] width 129 height 32
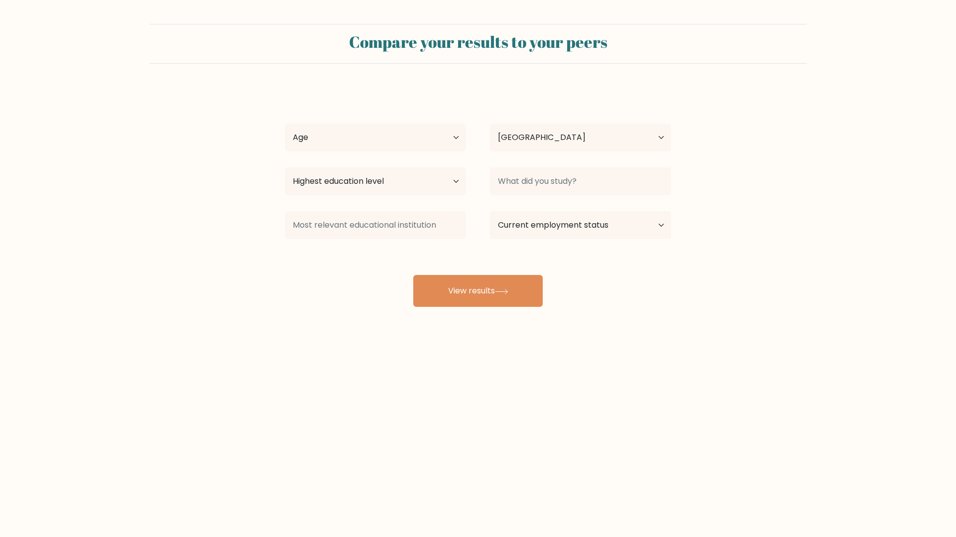
select select "DE"
click at [373, 127] on select "Age Under [DEMOGRAPHIC_DATA] [DEMOGRAPHIC_DATA] [DEMOGRAPHIC_DATA] [DEMOGRAPHIC…" at bounding box center [375, 137] width 181 height 28
select select "25_34"
click at [285, 123] on select "Age Under [DEMOGRAPHIC_DATA] [DEMOGRAPHIC_DATA] [DEMOGRAPHIC_DATA] [DEMOGRAPHIC…" at bounding box center [375, 137] width 181 height 28
click at [513, 138] on select "Country [GEOGRAPHIC_DATA] [GEOGRAPHIC_DATA] [GEOGRAPHIC_DATA] [US_STATE] [GEOGR…" at bounding box center [580, 137] width 181 height 28
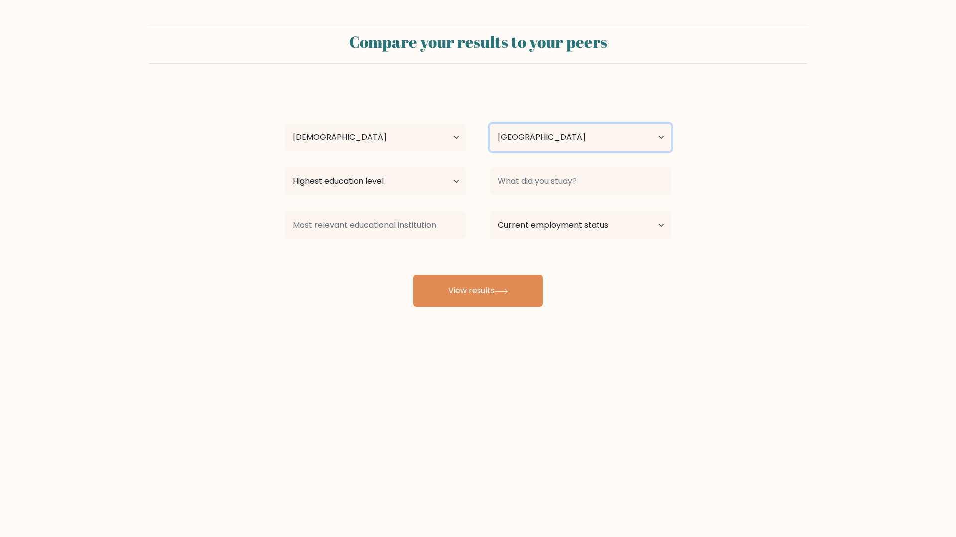
select select "UA"
click at [490, 123] on select "Country [GEOGRAPHIC_DATA] [GEOGRAPHIC_DATA] [GEOGRAPHIC_DATA] [US_STATE] [GEOGR…" at bounding box center [580, 137] width 181 height 28
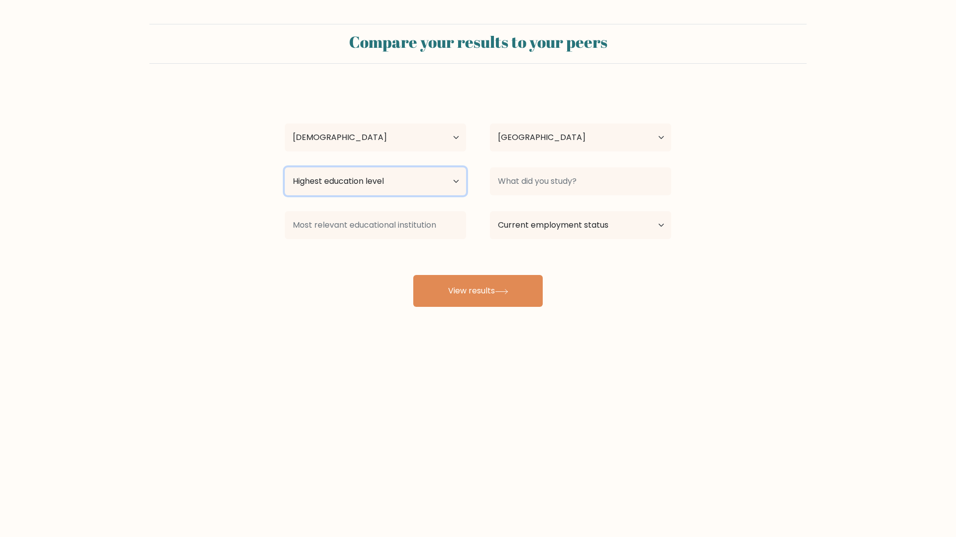
click at [392, 175] on select "Highest education level No schooling Primary Lower Secondary Upper Secondary Oc…" at bounding box center [375, 181] width 181 height 28
select select "bachelors_degree"
click at [285, 167] on select "Highest education level No schooling Primary Lower Secondary Upper Secondary Oc…" at bounding box center [375, 181] width 181 height 28
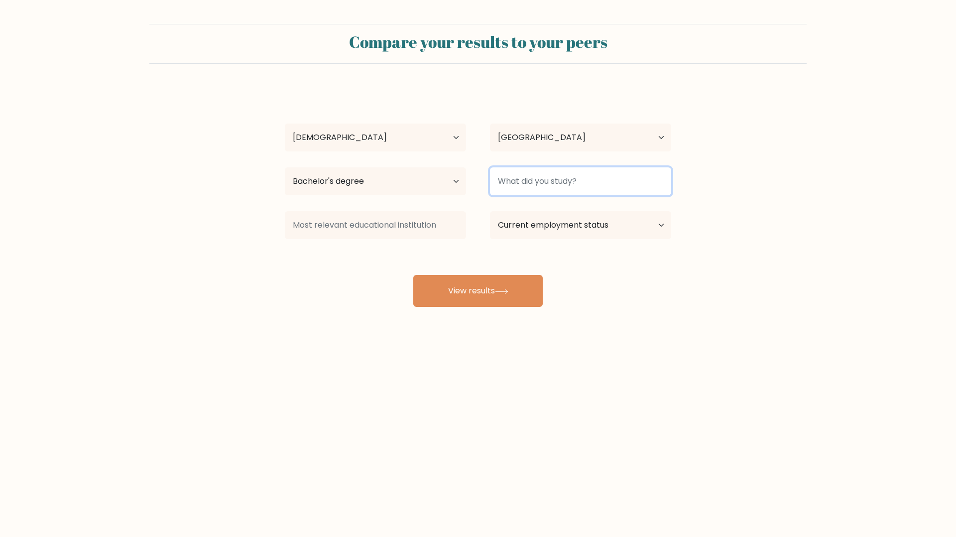
click at [538, 175] on input at bounding box center [580, 181] width 181 height 28
type input "Ec"
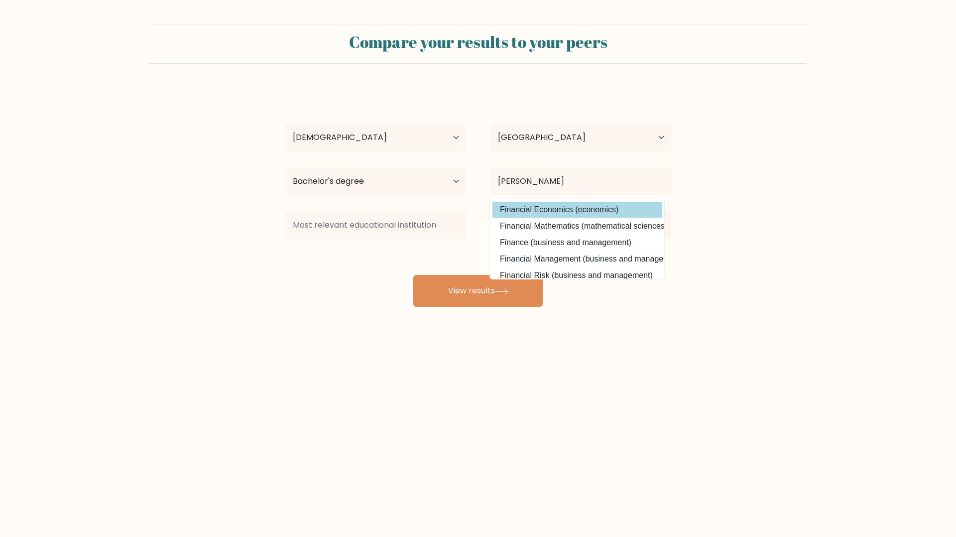
click at [558, 207] on option "Financial Economics (economics)" at bounding box center [576, 210] width 169 height 16
type input "Financial Economics"
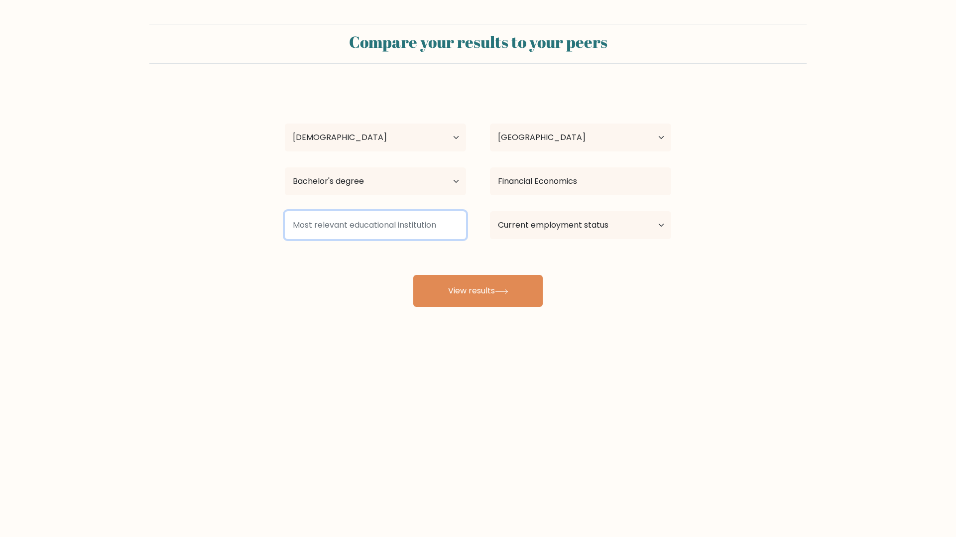
click at [419, 233] on input at bounding box center [375, 225] width 181 height 28
click at [522, 228] on select "Current employment status Employed Student Retired Other / prefer not to answer" at bounding box center [580, 225] width 181 height 28
select select "other"
click at [490, 211] on select "Current employment status Employed Student Retired Other / prefer not to answer" at bounding box center [580, 225] width 181 height 28
click at [425, 233] on input at bounding box center [375, 225] width 181 height 28
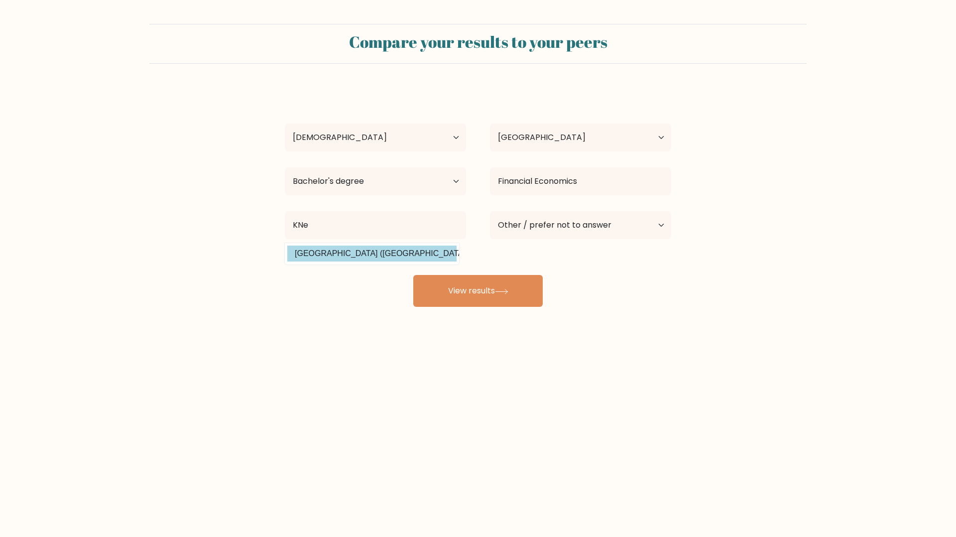
click at [308, 249] on option "Kyiv National Economic University (Ukraine)" at bounding box center [371, 254] width 169 height 16
type input "[GEOGRAPHIC_DATA]"
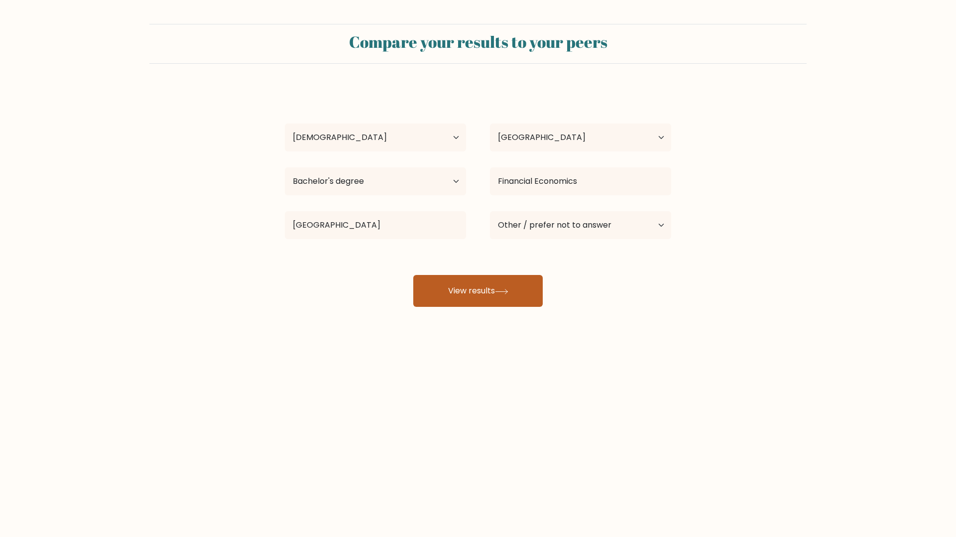
click at [490, 289] on button "View results" at bounding box center [477, 291] width 129 height 32
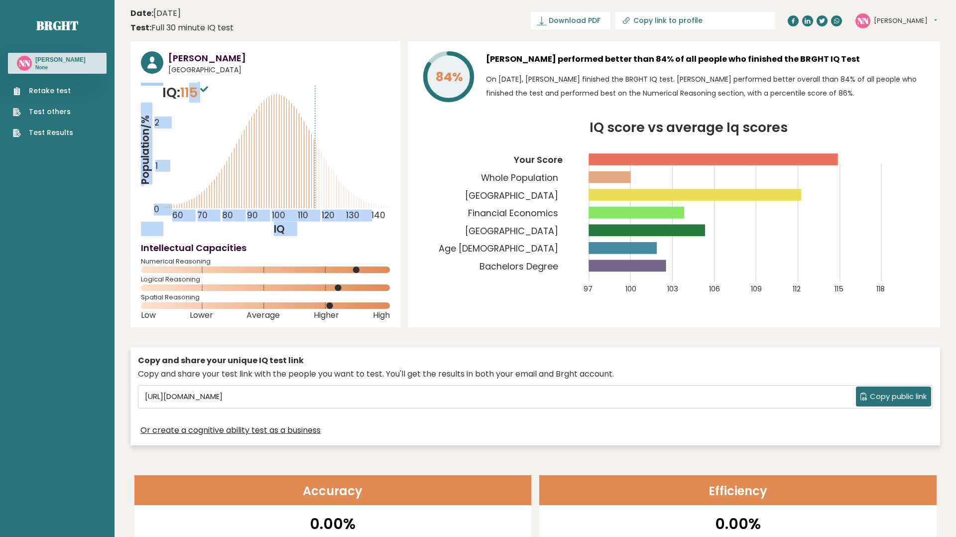
drag, startPoint x: 157, startPoint y: 90, endPoint x: 196, endPoint y: 85, distance: 39.2
click at [196, 85] on div "IQ: 115 Population/% IQ 0 1 2 60 70 80 90 100 110 120 130 140" at bounding box center [265, 159] width 249 height 153
click at [239, 82] on div "[PERSON_NAME] [PERSON_NAME][GEOGRAPHIC_DATA] IQ: 115 Population/% IQ 0 1 2 60 7…" at bounding box center [265, 184] width 270 height 286
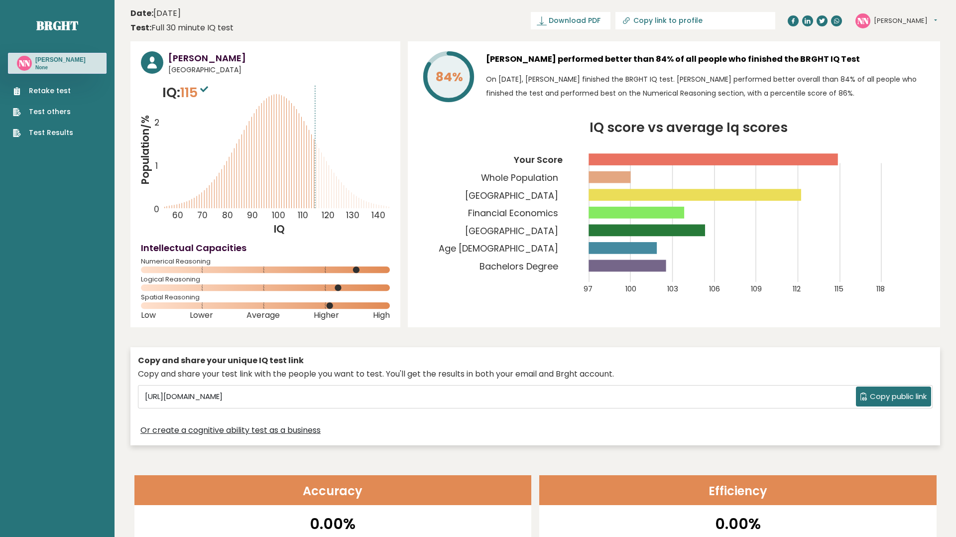
click at [195, 96] on span "115" at bounding box center [195, 92] width 30 height 18
click at [206, 89] on icon at bounding box center [204, 89] width 8 height 6
click at [183, 94] on span "115" at bounding box center [195, 92] width 30 height 18
click at [171, 295] on span "Spatial Reasoning" at bounding box center [265, 297] width 249 height 4
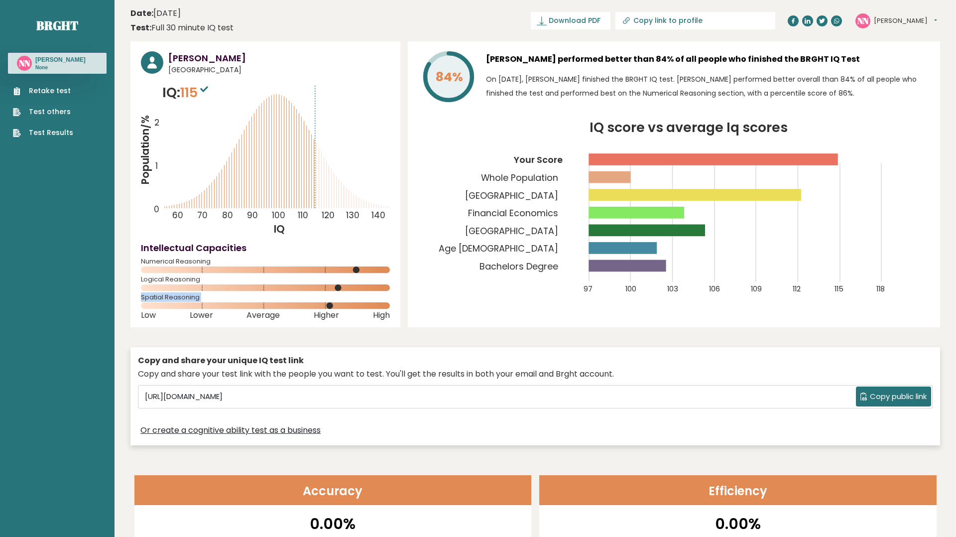
click at [171, 295] on span "Spatial Reasoning" at bounding box center [265, 297] width 249 height 4
click at [164, 278] on div at bounding box center [164, 278] width 0 height 0
click at [169, 297] on span "Spatial Reasoning" at bounding box center [265, 297] width 249 height 4
click at [538, 181] on tspan "Whole Population" at bounding box center [519, 177] width 77 height 12
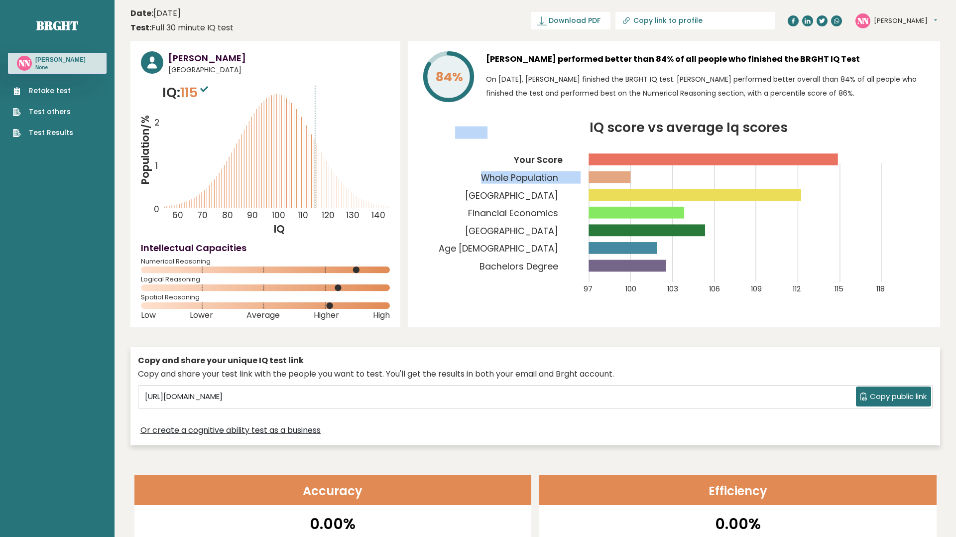
click at [538, 181] on tspan "Whole Population" at bounding box center [519, 177] width 77 height 12
click at [668, 196] on rect at bounding box center [695, 195] width 213 height 12
click at [528, 212] on tspan "Financial Economics" at bounding box center [513, 213] width 90 height 12
click at [213, 27] on div "Test: Full 30 minute IQ test" at bounding box center [181, 28] width 103 height 12
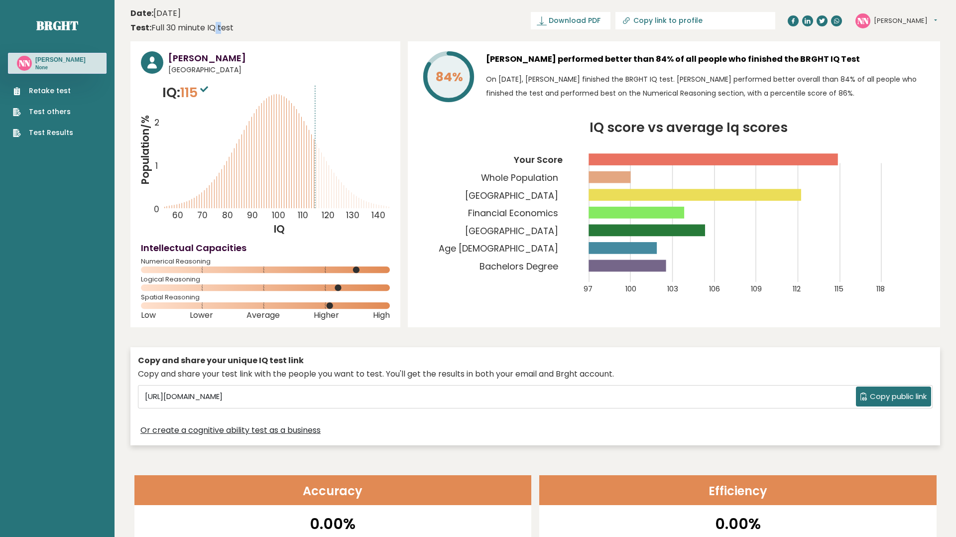
click at [213, 27] on div "Test: Full 30 minute IQ test" at bounding box center [181, 28] width 103 height 12
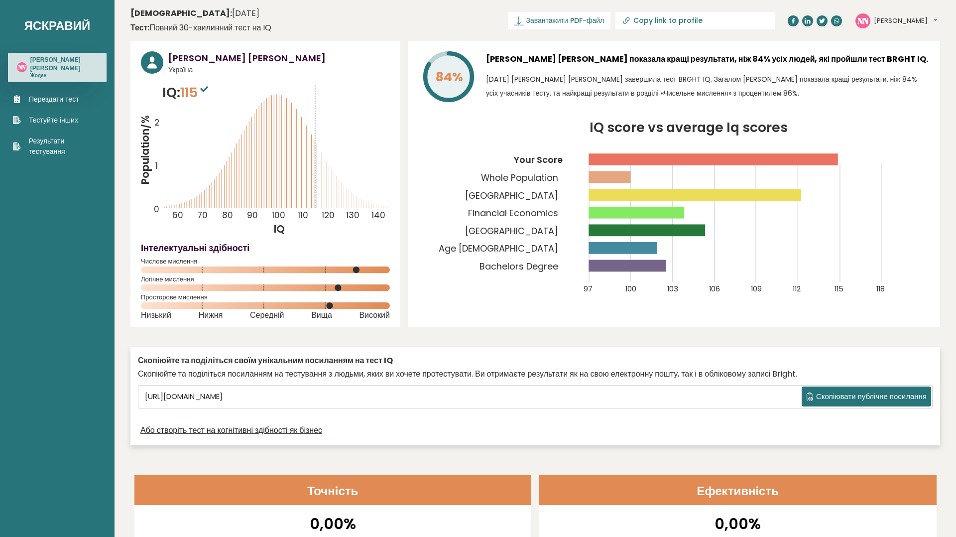
click at [663, 73] on p "12 вересня 2025 року Ніна Ніна завершила тест BRGHT IQ. Загалом Ніна показала к…" at bounding box center [708, 86] width 444 height 28
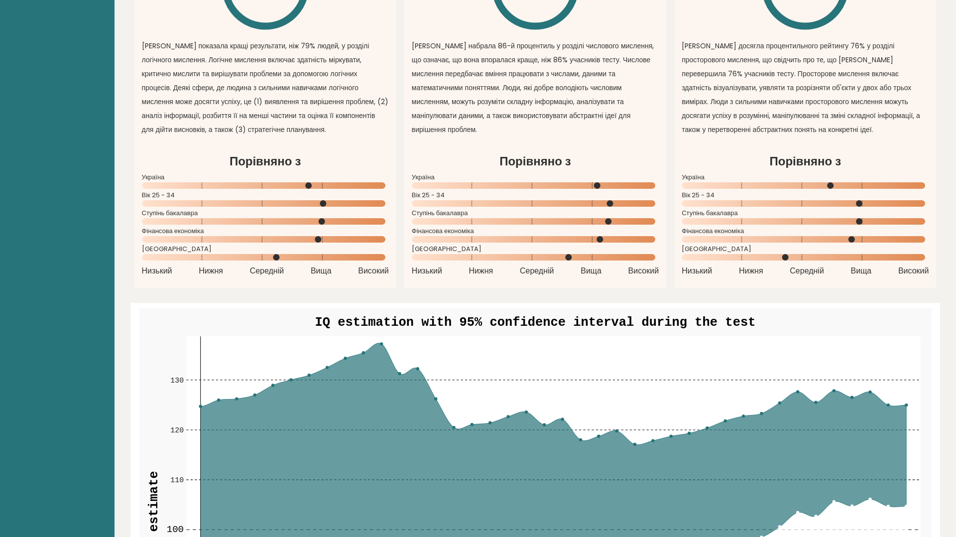
scroll to position [875, 0]
click at [541, 307] on rect at bounding box center [535, 518] width 792 height 423
click at [541, 319] on text "IQ estimation with 95% confidence interval during the test" at bounding box center [535, 322] width 441 height 14
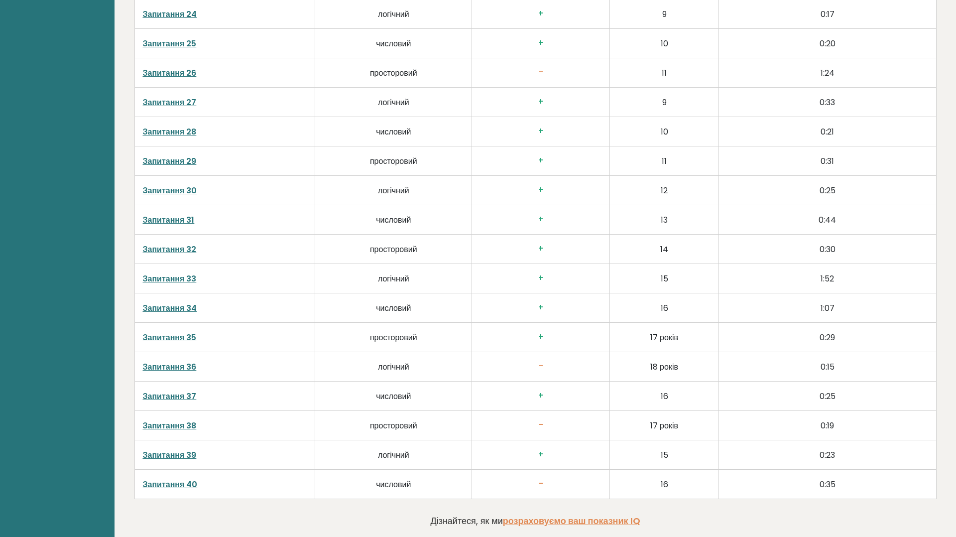
scroll to position [2451, 0]
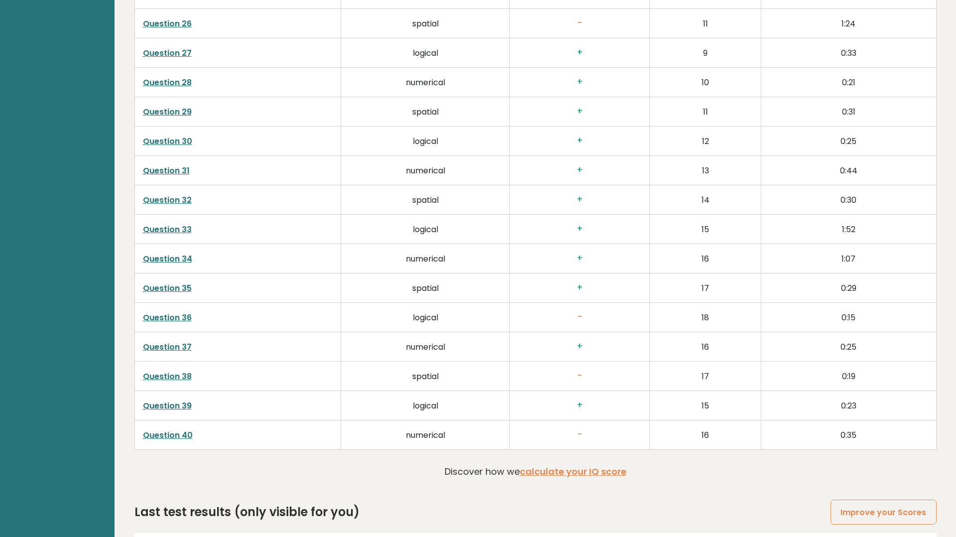
click at [577, 273] on td "+" at bounding box center [580, 287] width 140 height 29
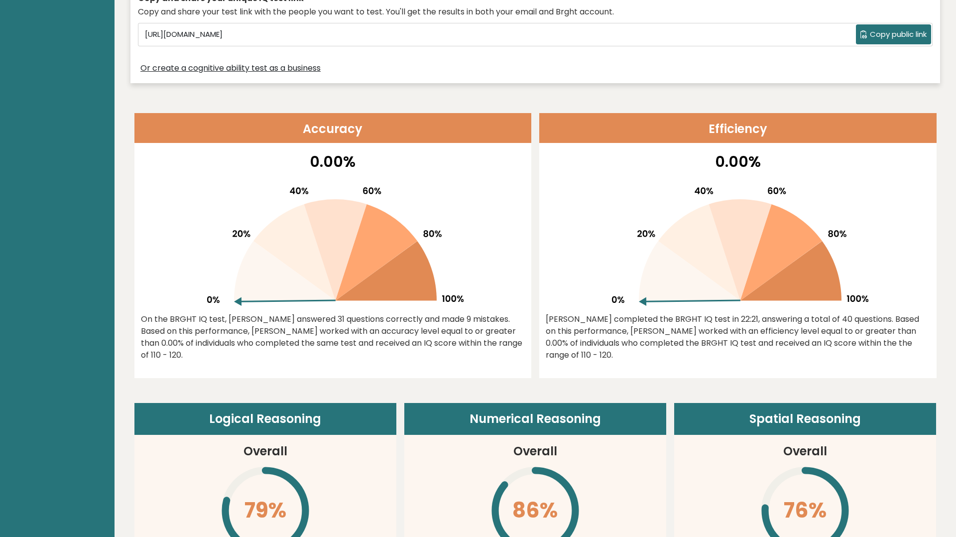
scroll to position [0, 0]
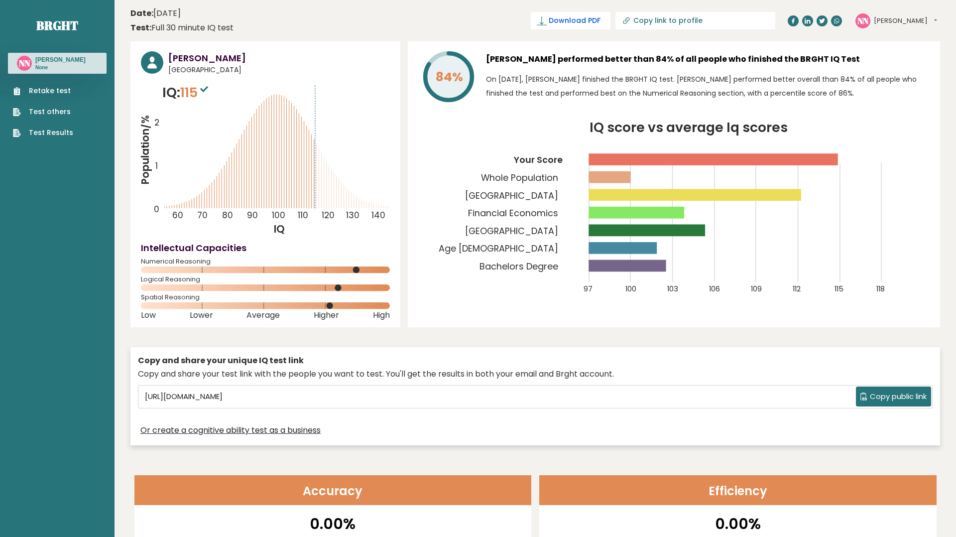
click at [601, 22] on span "Download PDF" at bounding box center [575, 20] width 52 height 10
click at [862, 27] on circle at bounding box center [863, 20] width 15 height 15
click at [871, 23] on div "NN Nina Dashboard Profile Settings Logout" at bounding box center [897, 20] width 82 height 15
click at [879, 23] on button "[PERSON_NAME]" at bounding box center [905, 21] width 63 height 10
click at [885, 44] on link "Profile" at bounding box center [899, 50] width 51 height 14
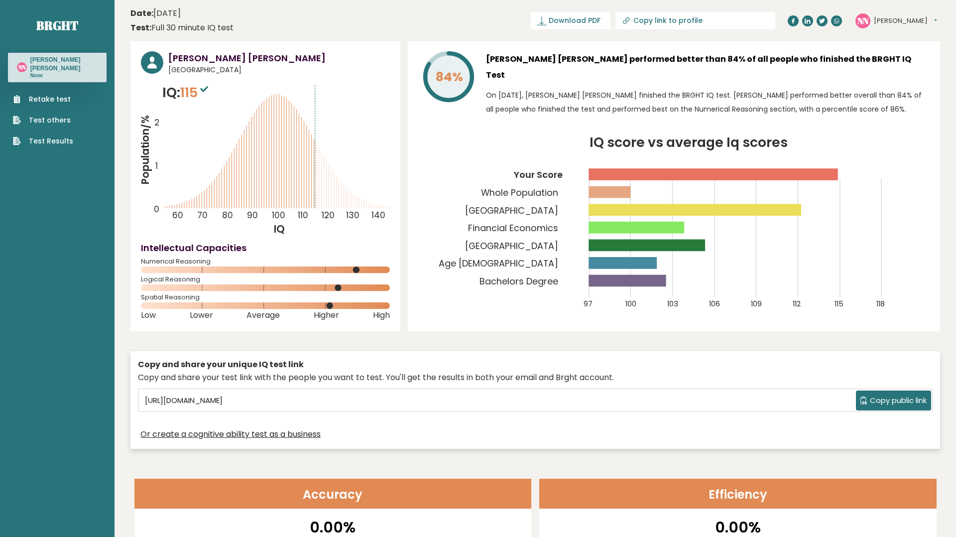
click at [50, 136] on link "Test Results" at bounding box center [43, 141] width 60 height 10
click at [205, 82] on sup at bounding box center [204, 89] width 13 height 14
click at [200, 90] on span "115" at bounding box center [195, 92] width 30 height 18
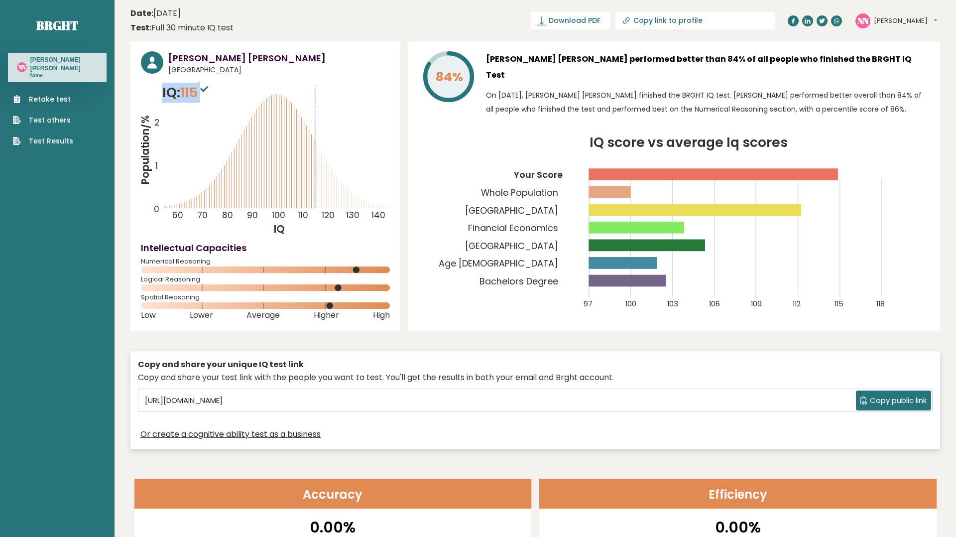
click at [200, 90] on span "115" at bounding box center [195, 92] width 30 height 18
drag, startPoint x: 277, startPoint y: 113, endPoint x: 276, endPoint y: 119, distance: 5.6
click at [276, 119] on icon "Population/% IQ 0 1 2 60 70 80 90 100 110 120 130 140" at bounding box center [265, 159] width 249 height 153
click at [807, 22] on icon at bounding box center [808, 20] width 6 height 5
click at [807, 19] on icon at bounding box center [808, 20] width 6 height 5
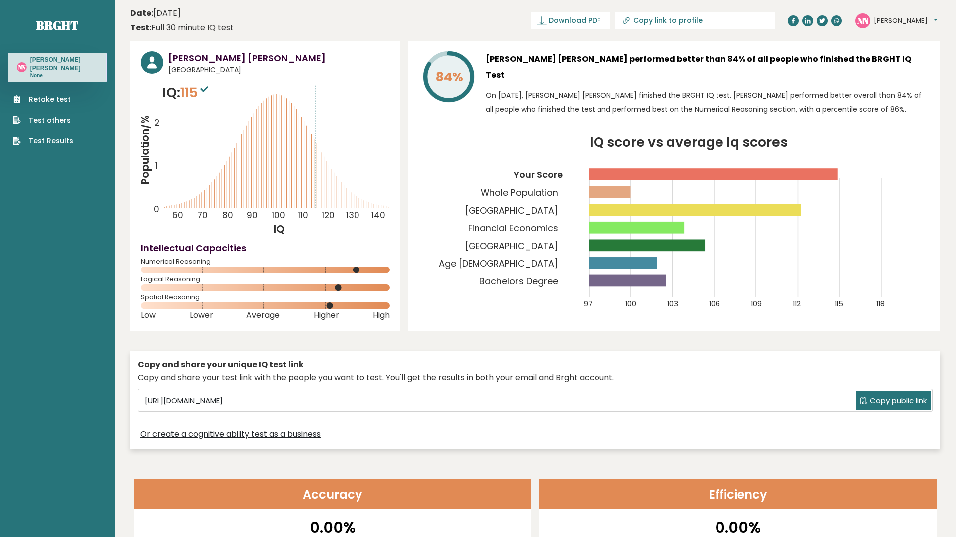
drag, startPoint x: 347, startPoint y: 209, endPoint x: 352, endPoint y: 199, distance: 10.9
click at [353, 200] on icon "Population/% IQ 0 1 2 60 70 80 90 100 110 120 130 140" at bounding box center [265, 159] width 249 height 153
click at [805, 21] on icon at bounding box center [808, 20] width 6 height 5
